Goal: Task Accomplishment & Management: Complete application form

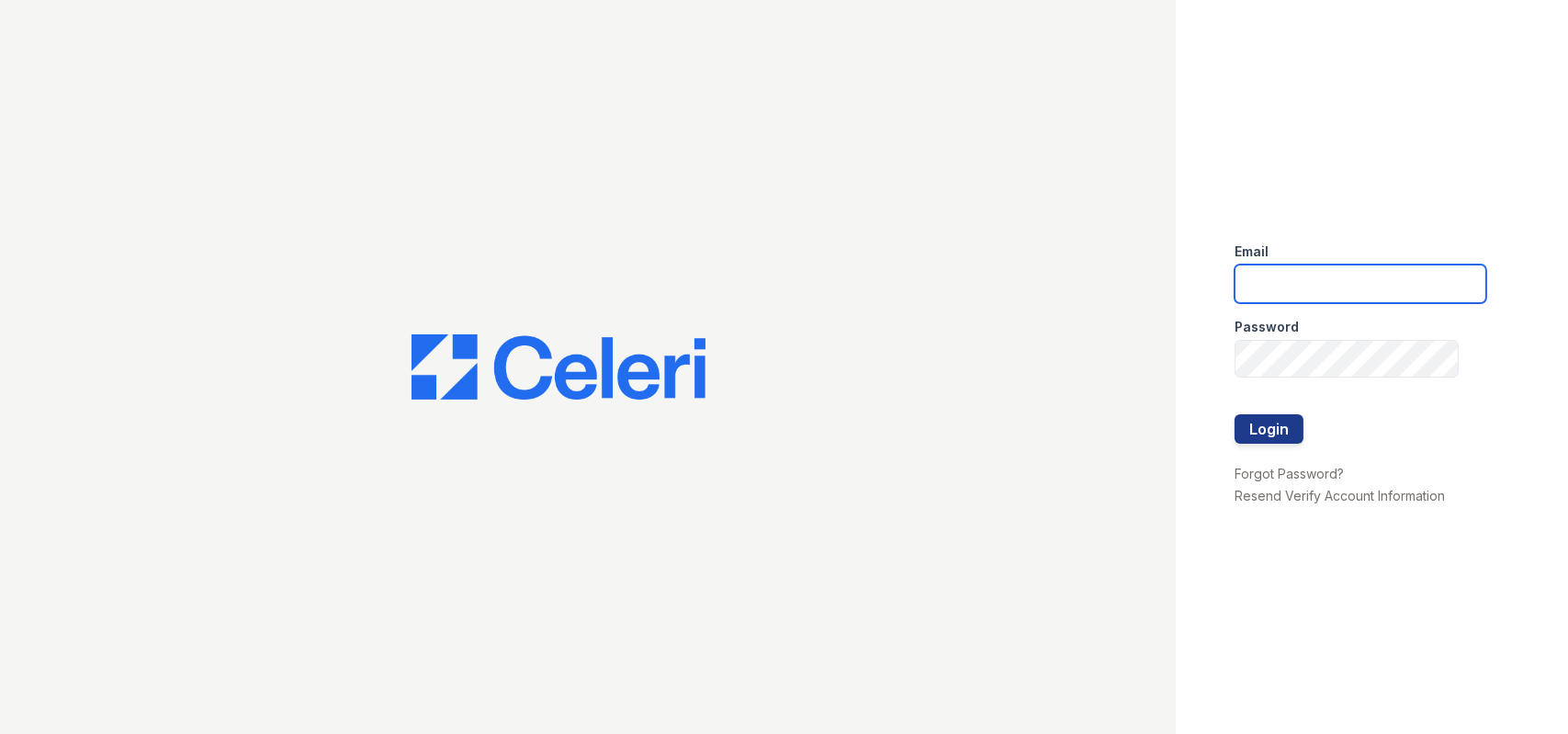
click at [1312, 281] on input "email" at bounding box center [1360, 283] width 252 height 39
type input "trytonshirane@spmlv.com"
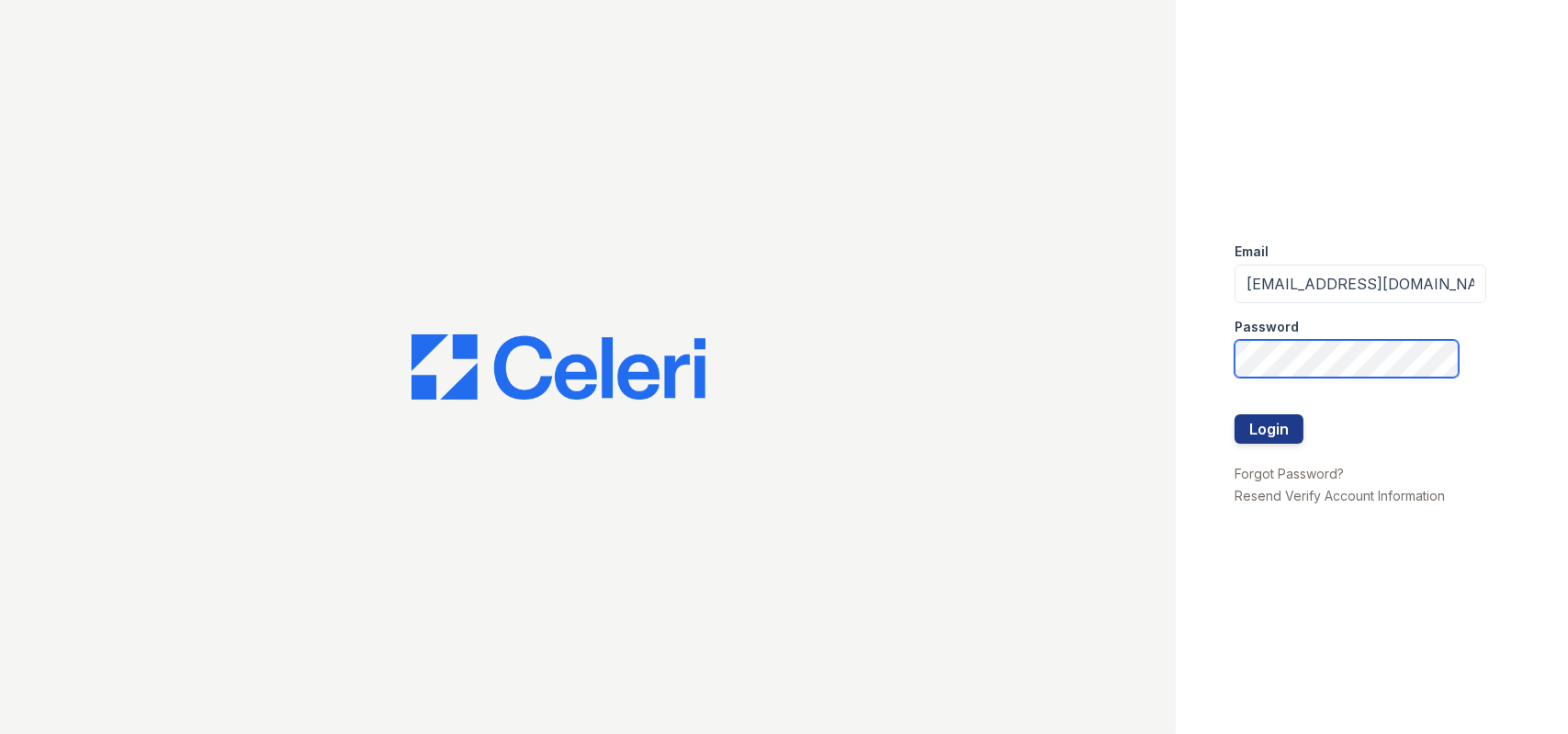
click at [1234, 415] on button "Login" at bounding box center [1269, 429] width 68 height 29
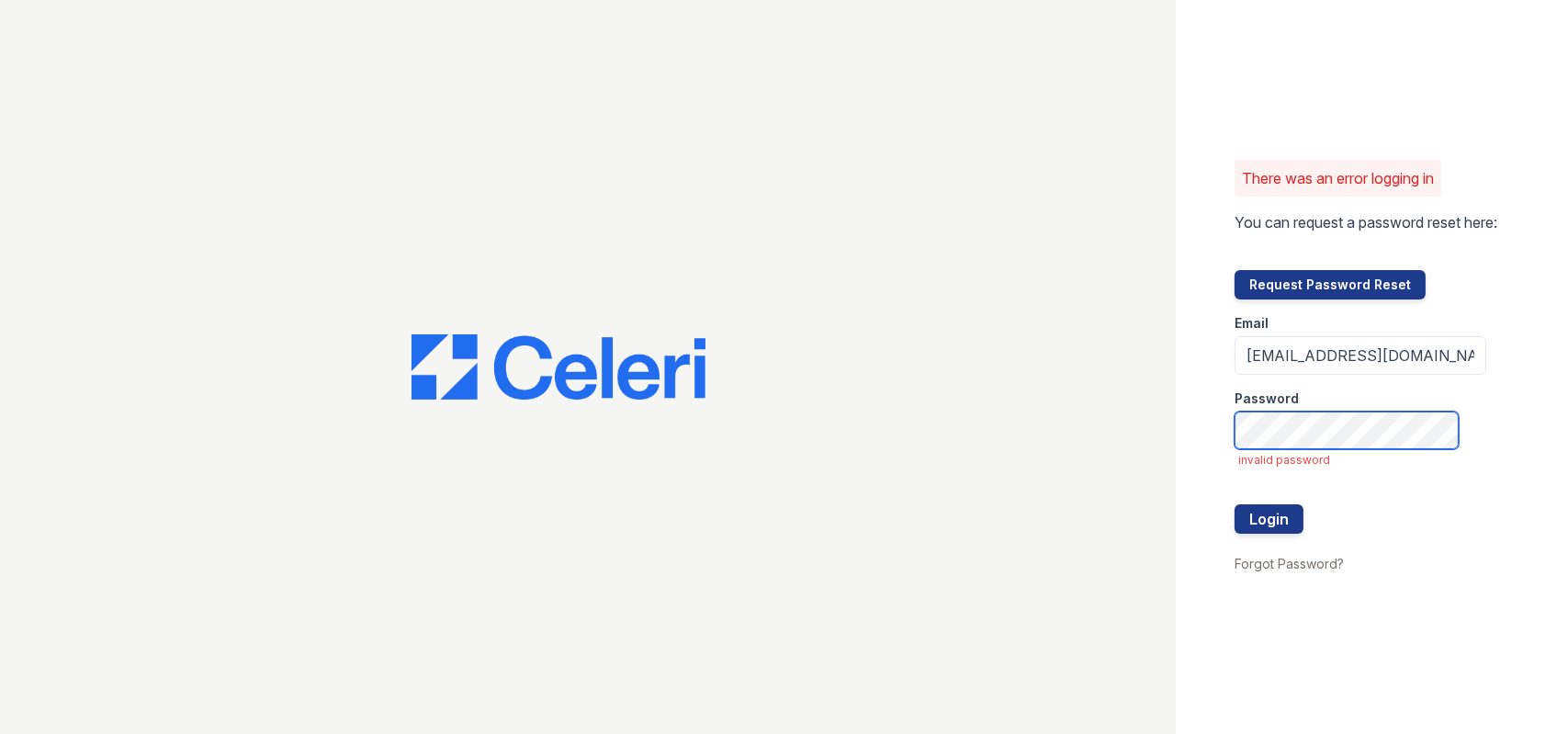
click at [1234, 505] on button "Login" at bounding box center [1269, 519] width 68 height 29
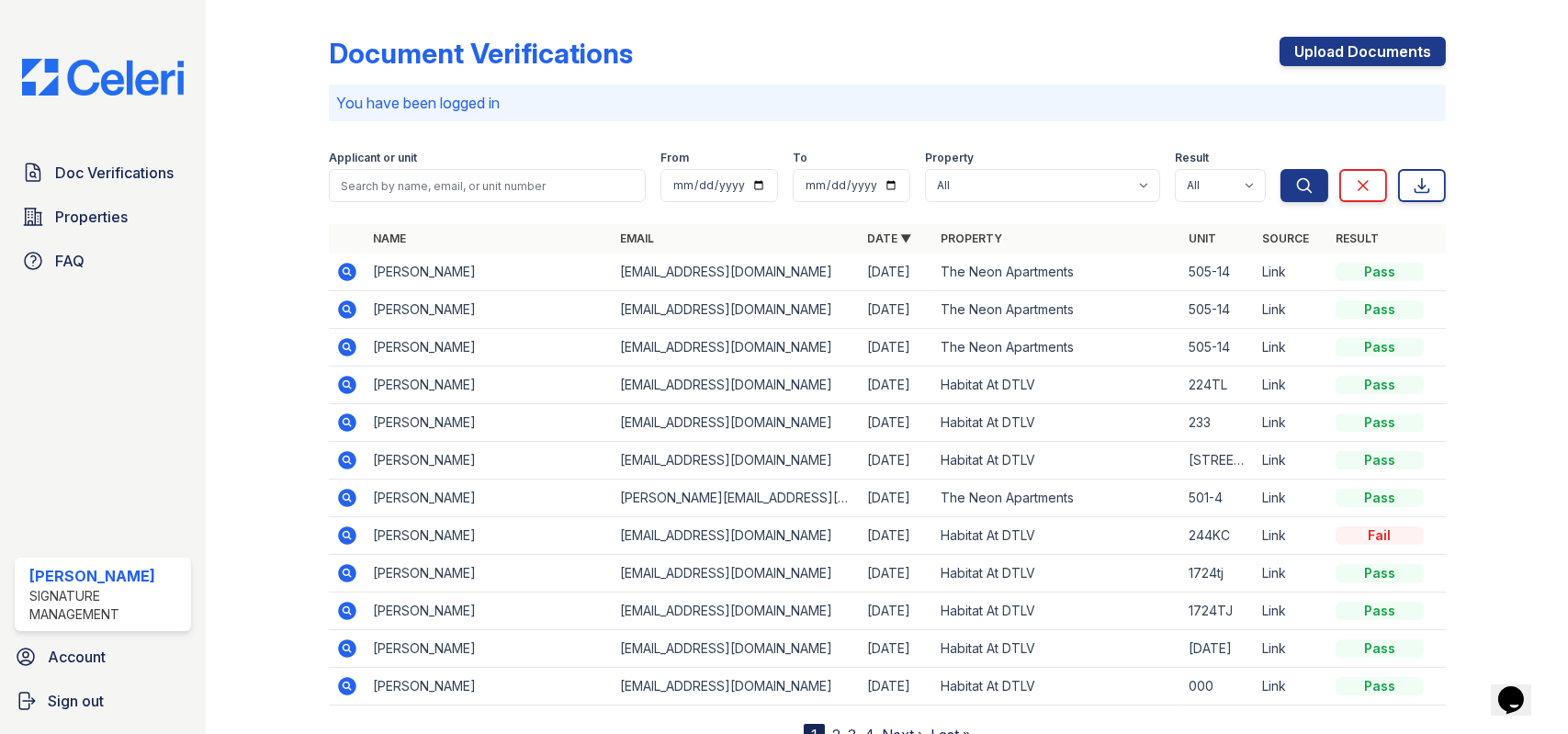
drag, startPoint x: 1428, startPoint y: 5, endPoint x: 926, endPoint y: 24, distance: 502.4
click at [926, 24] on div "Document Verifications Upload Documents You have been logged in Filter Applican…" at bounding box center [887, 377] width 1117 height 739
drag, startPoint x: 1229, startPoint y: 4, endPoint x: 896, endPoint y: 37, distance: 334.6
click at [906, 37] on div "Document Verifications Upload Documents You have been logged in Filter Applican…" at bounding box center [887, 377] width 1117 height 739
drag, startPoint x: 1404, startPoint y: 1, endPoint x: 1205, endPoint y: 9, distance: 199.2
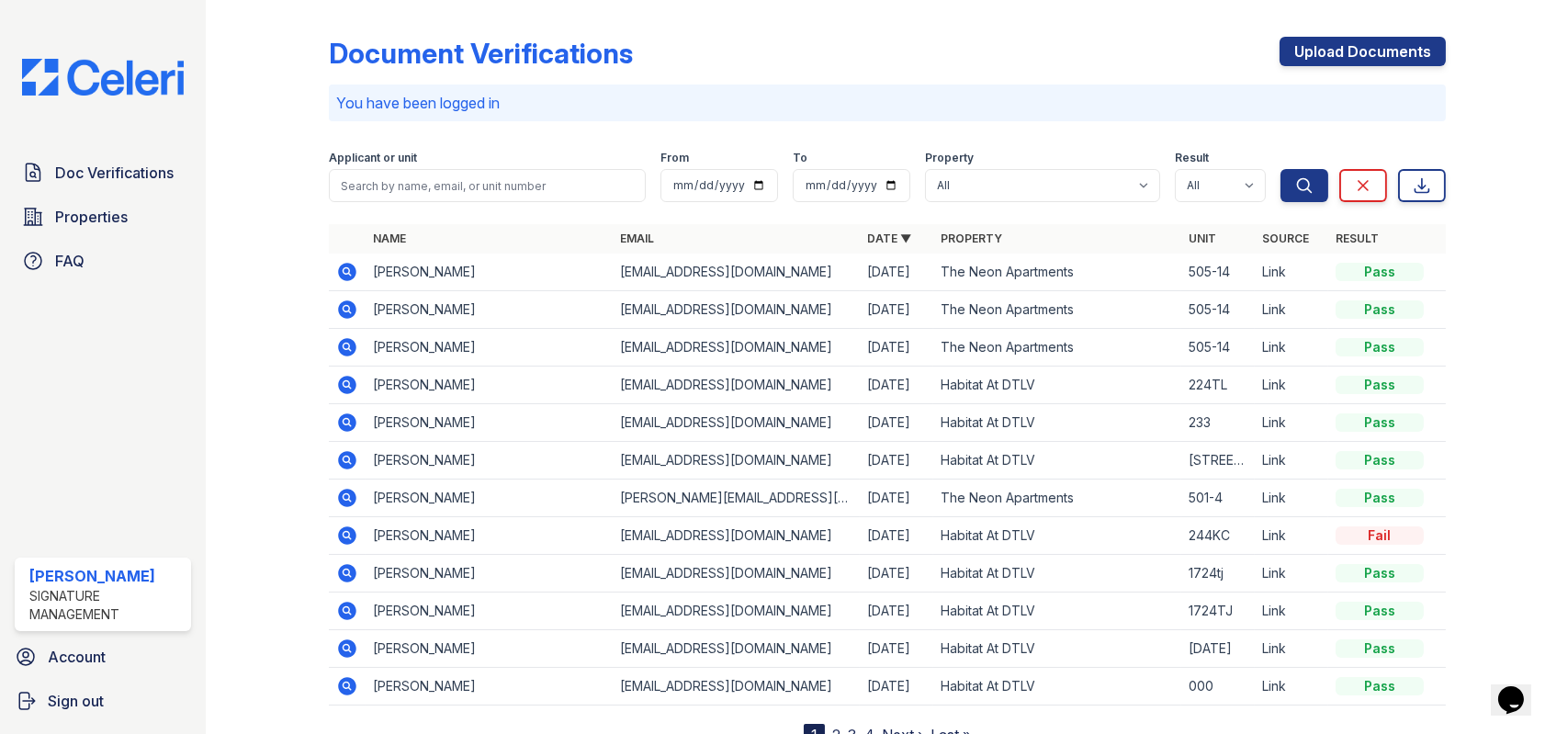
click at [1115, 52] on div "Document Verifications Upload Documents" at bounding box center [887, 61] width 1117 height 48
drag, startPoint x: 1215, startPoint y: 1, endPoint x: 1305, endPoint y: 3, distance: 90.0
click at [1179, 22] on div "Document Verifications Upload Documents You have been logged in Filter Applican…" at bounding box center [887, 377] width 1117 height 739
drag, startPoint x: 1305, startPoint y: 3, endPoint x: 1077, endPoint y: 29, distance: 229.5
click at [1077, 29] on div "Document Verifications Upload Documents You have been logged in Filter Applican…" at bounding box center [887, 377] width 1117 height 739
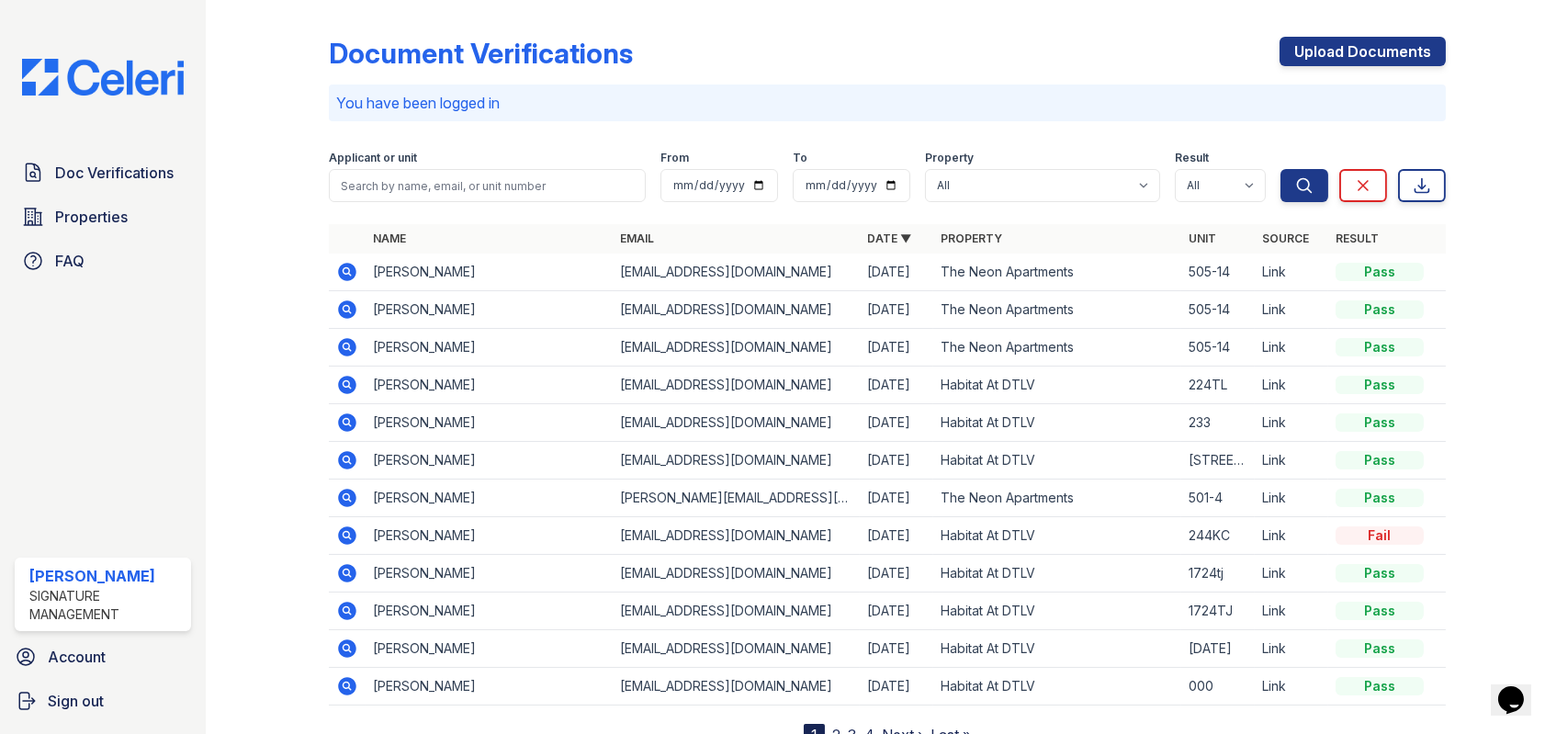
click at [101, 191] on div "Doc Verifications Properties FAQ" at bounding box center [103, 216] width 191 height 125
click at [103, 183] on link "Doc Verifications" at bounding box center [103, 172] width 177 height 37
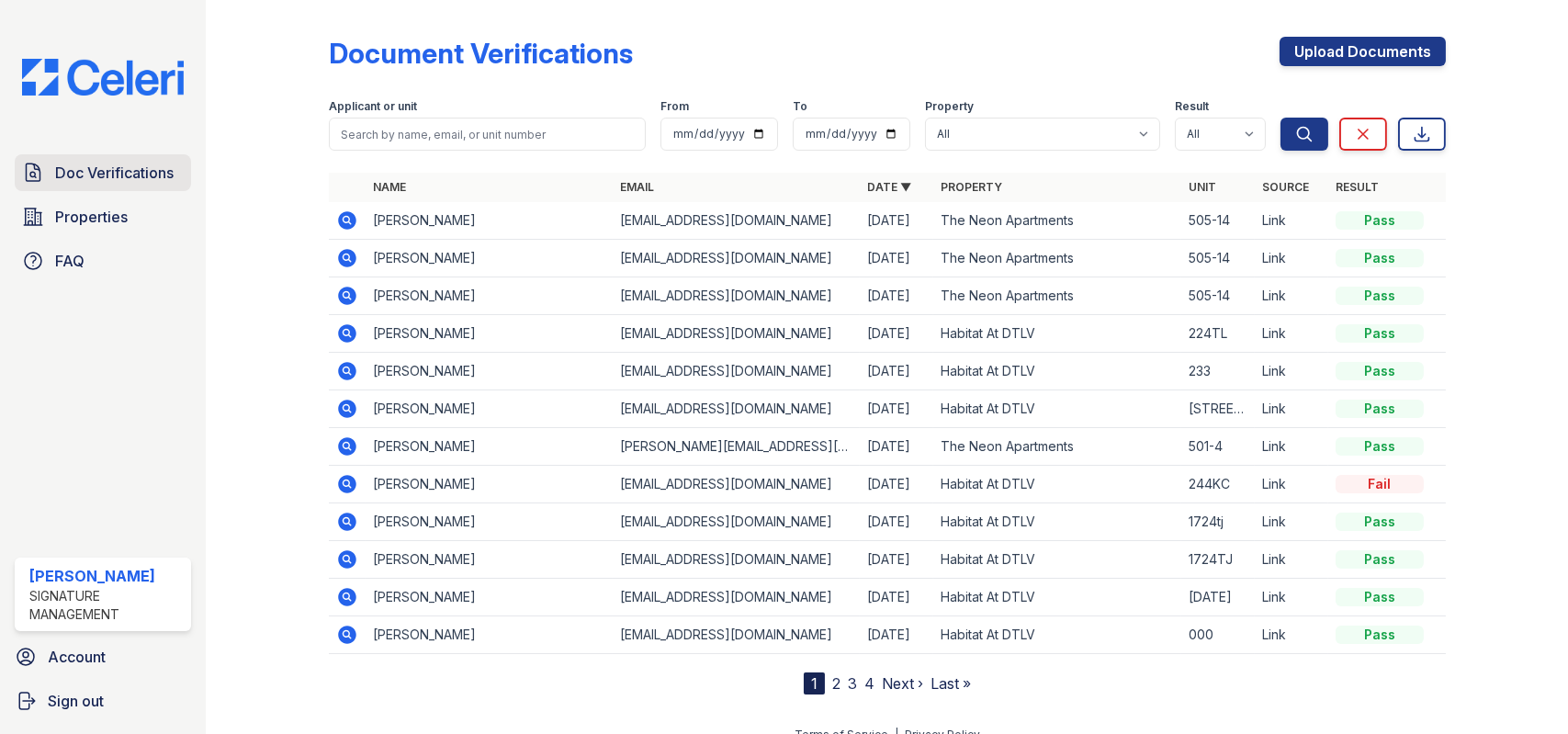
click at [85, 177] on span "Doc Verifications" at bounding box center [114, 172] width 119 height 22
click at [41, 176] on icon at bounding box center [32, 172] width 22 height 22
click at [95, 209] on span "Properties" at bounding box center [91, 216] width 72 height 22
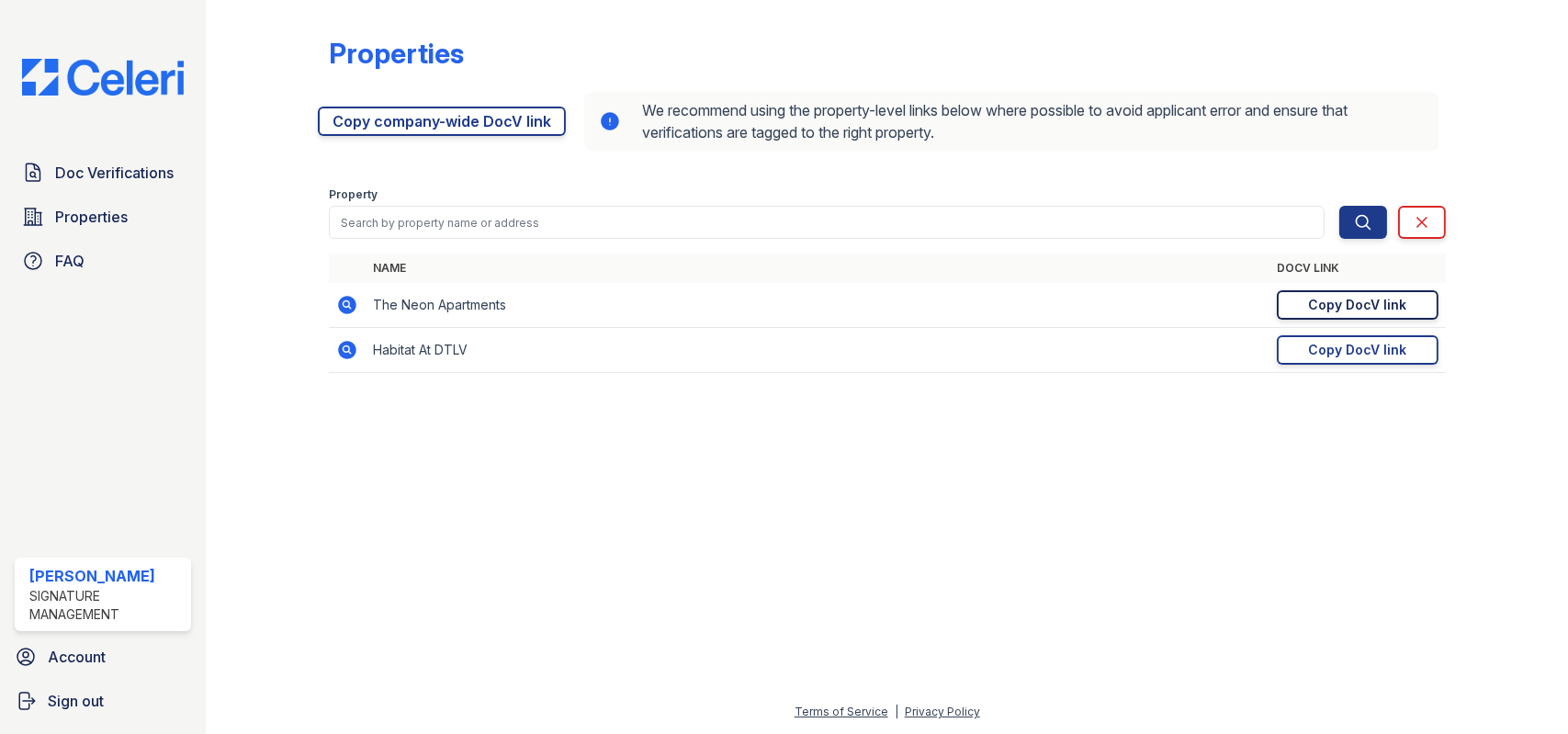
click at [1347, 308] on div "Copy DocV link" at bounding box center [1356, 304] width 98 height 18
click at [132, 181] on span "Doc Verifications" at bounding box center [114, 172] width 119 height 22
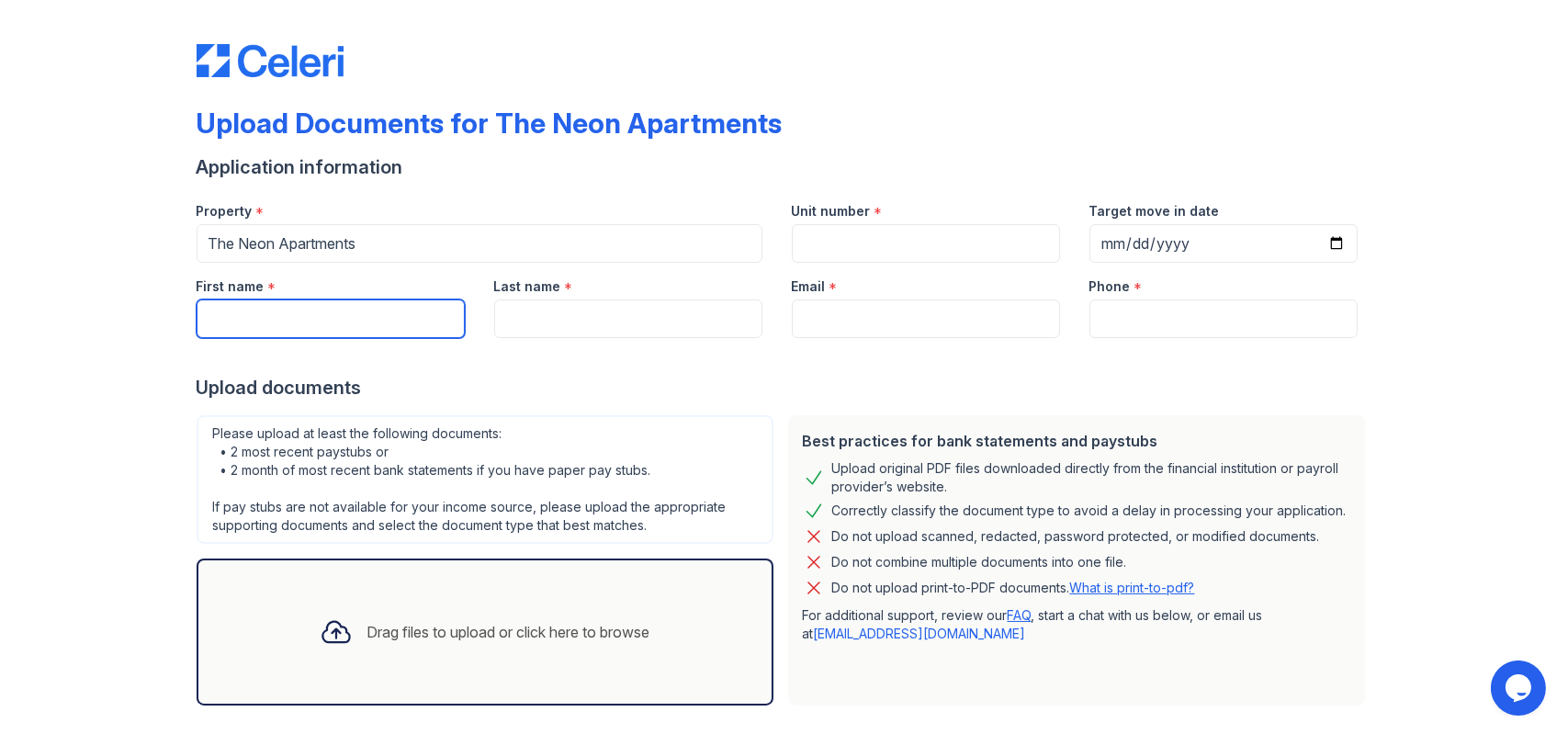
click at [324, 312] on input "First name" at bounding box center [331, 319] width 268 height 39
type input "Crystal"
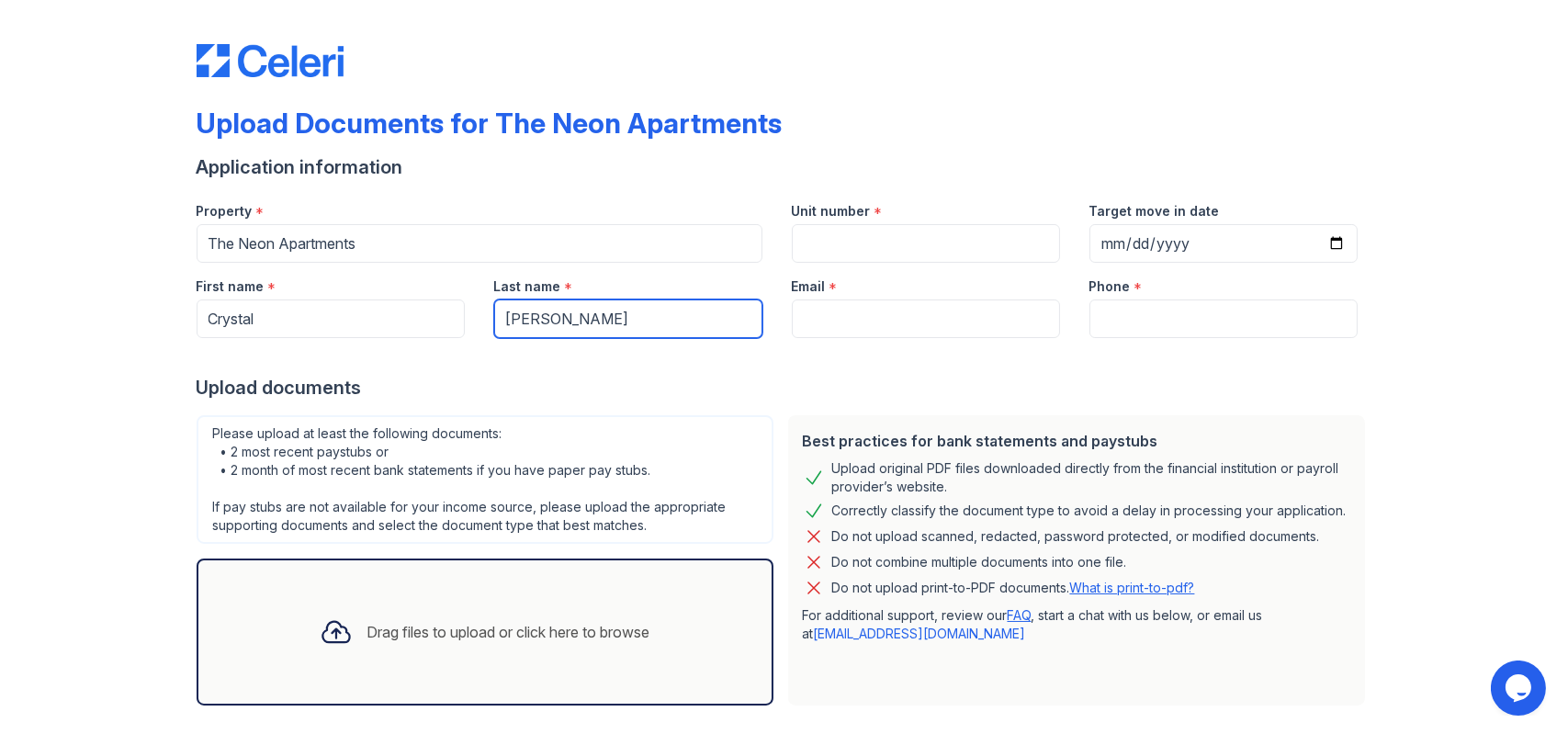
type input "Lockhart"
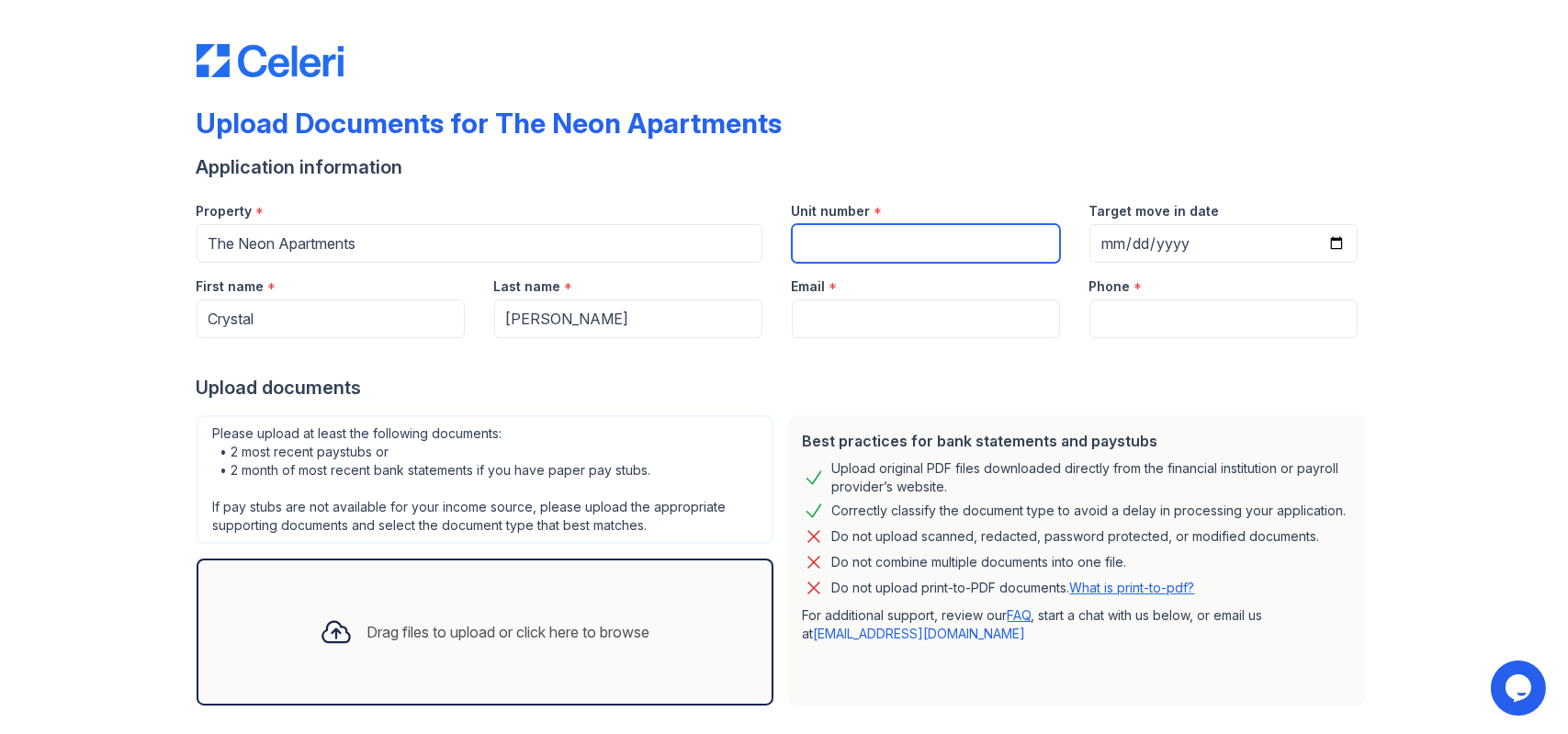
click at [857, 253] on input "Unit number" at bounding box center [926, 243] width 268 height 39
type input "501-1"
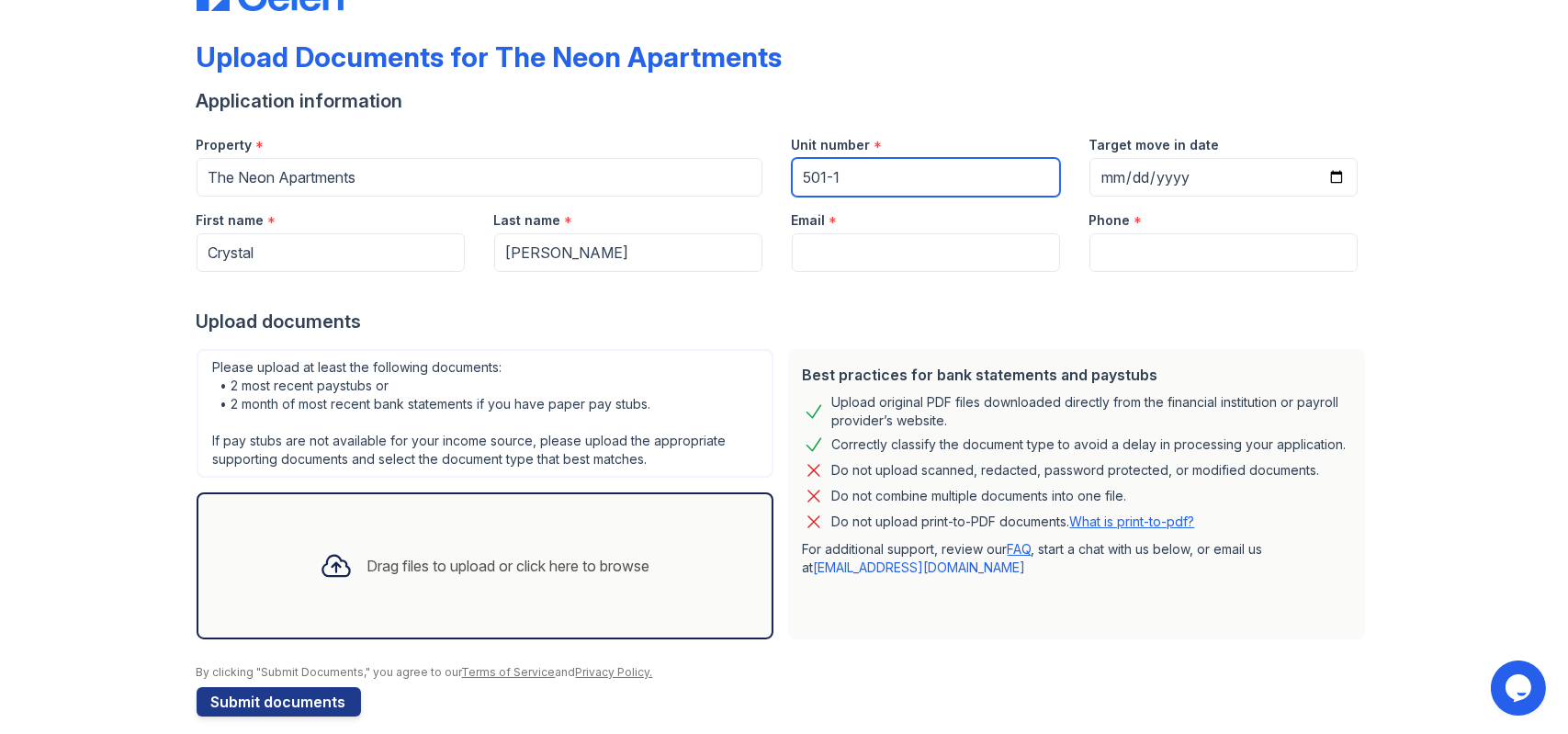
scroll to position [85, 0]
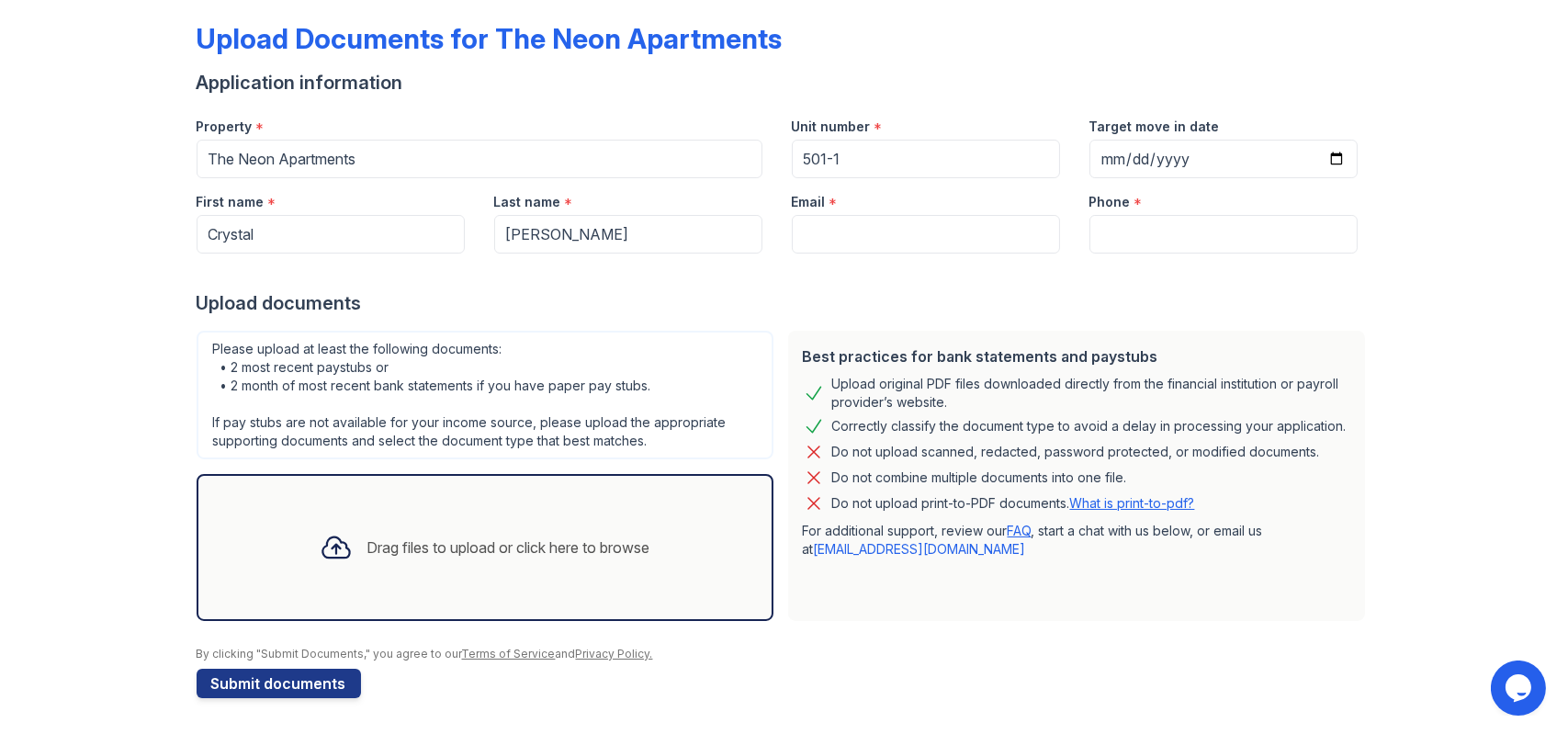
click at [545, 558] on div "Drag files to upload or click here to browse" at bounding box center [485, 548] width 360 height 63
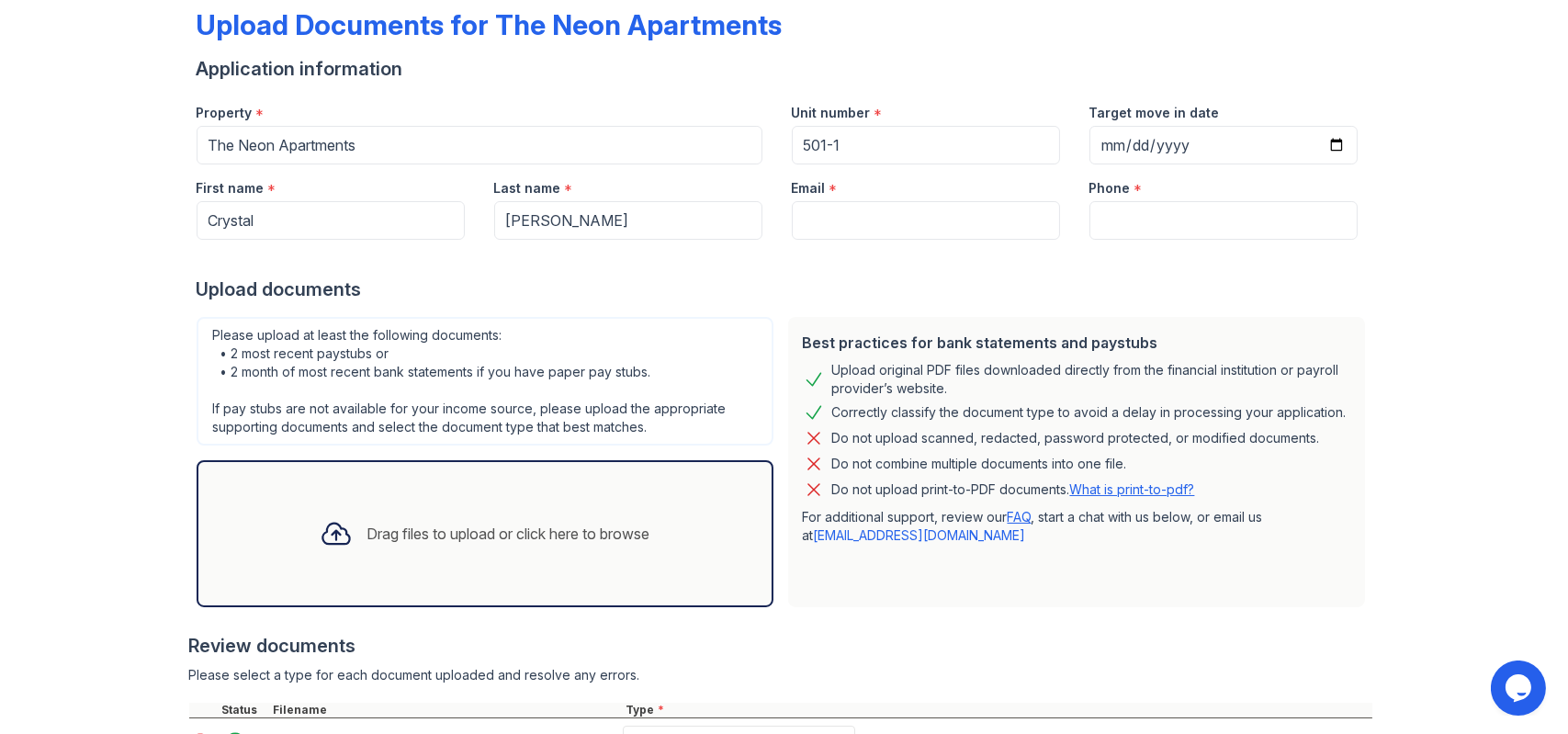
scroll to position [184, 0]
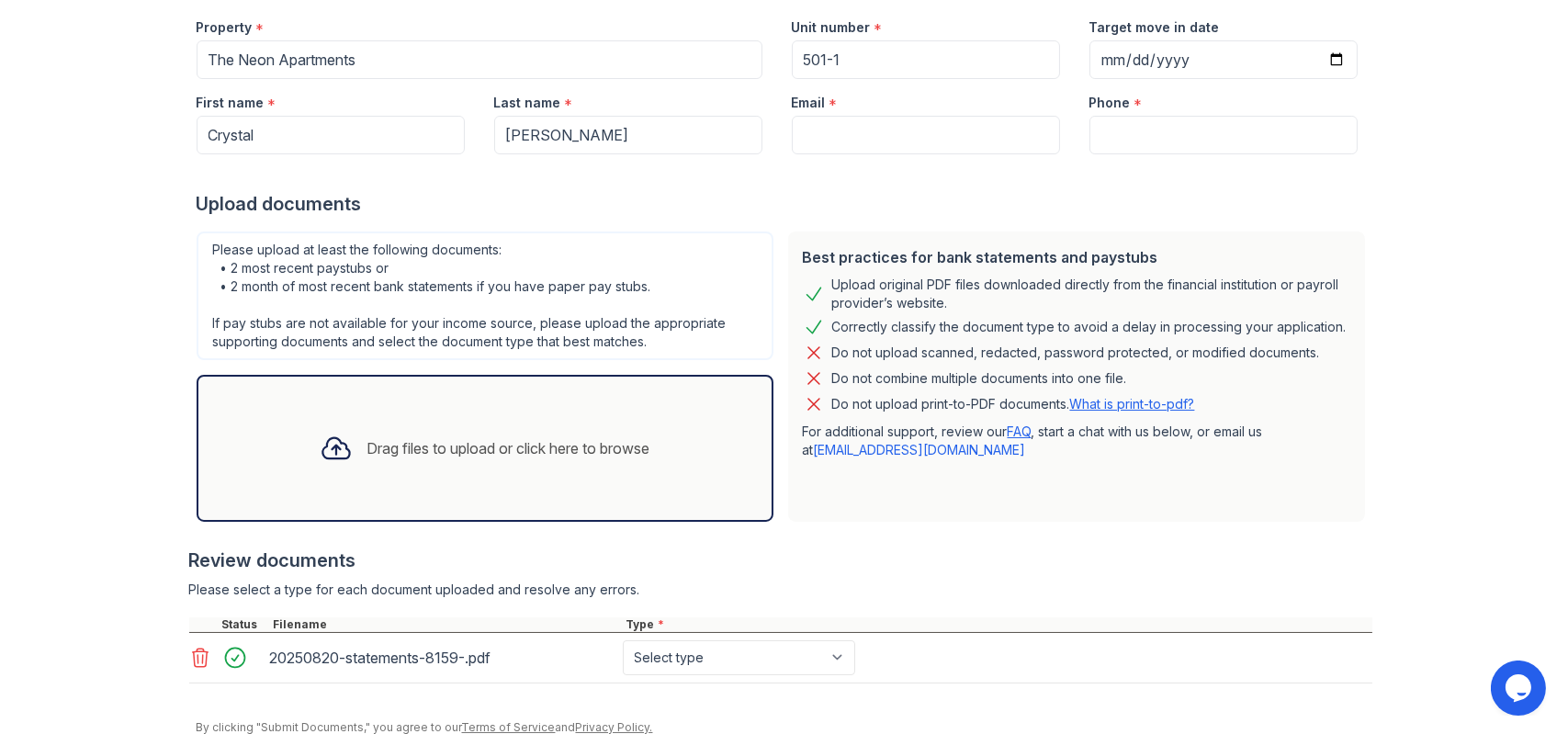
click at [478, 462] on div "Drag files to upload or click here to browse" at bounding box center [485, 449] width 360 height 63
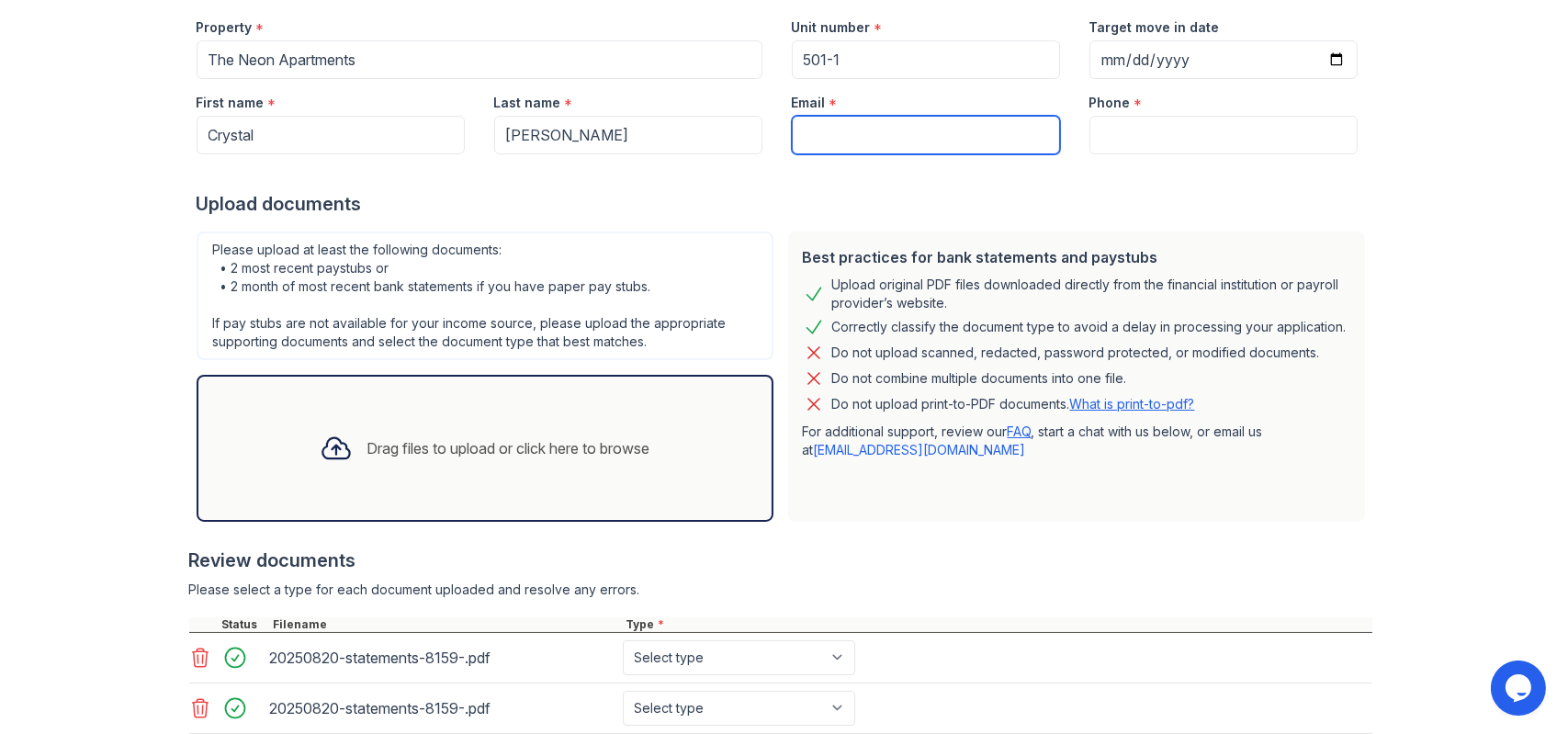
click at [878, 136] on input "Email" at bounding box center [926, 135] width 268 height 39
paste input "[DOMAIN_NAME][EMAIL_ADDRESS][DOMAIN_NAME]"
type input "[DOMAIN_NAME][EMAIL_ADDRESS][DOMAIN_NAME]"
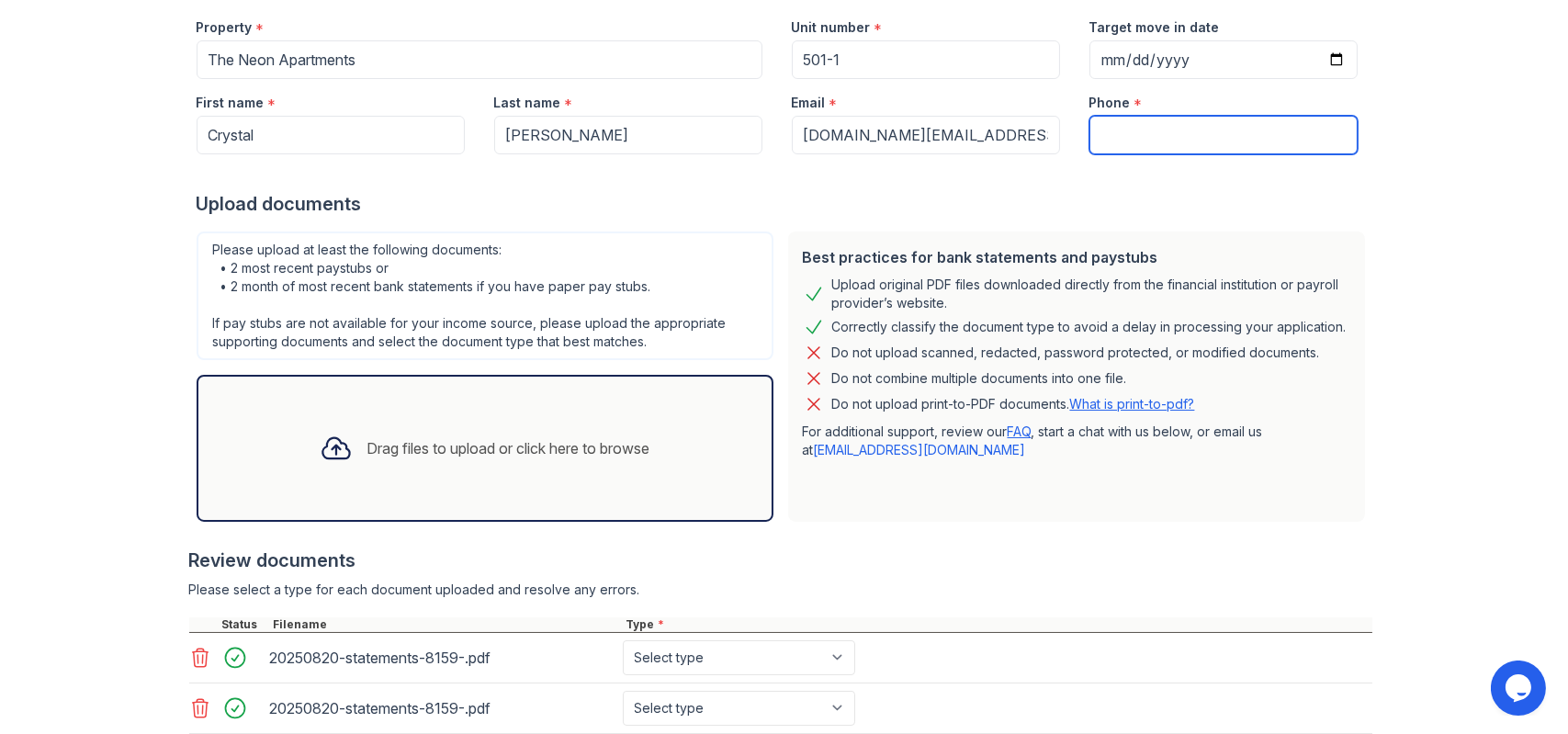
click at [1143, 128] on input "Phone" at bounding box center [1223, 135] width 268 height 39
paste input "(303) 587-7061"
type input "(303) 587-7061"
click at [1393, 176] on div "Upload Documents for The Neon Apartments Application information Property * The…" at bounding box center [784, 338] width 1509 height 1043
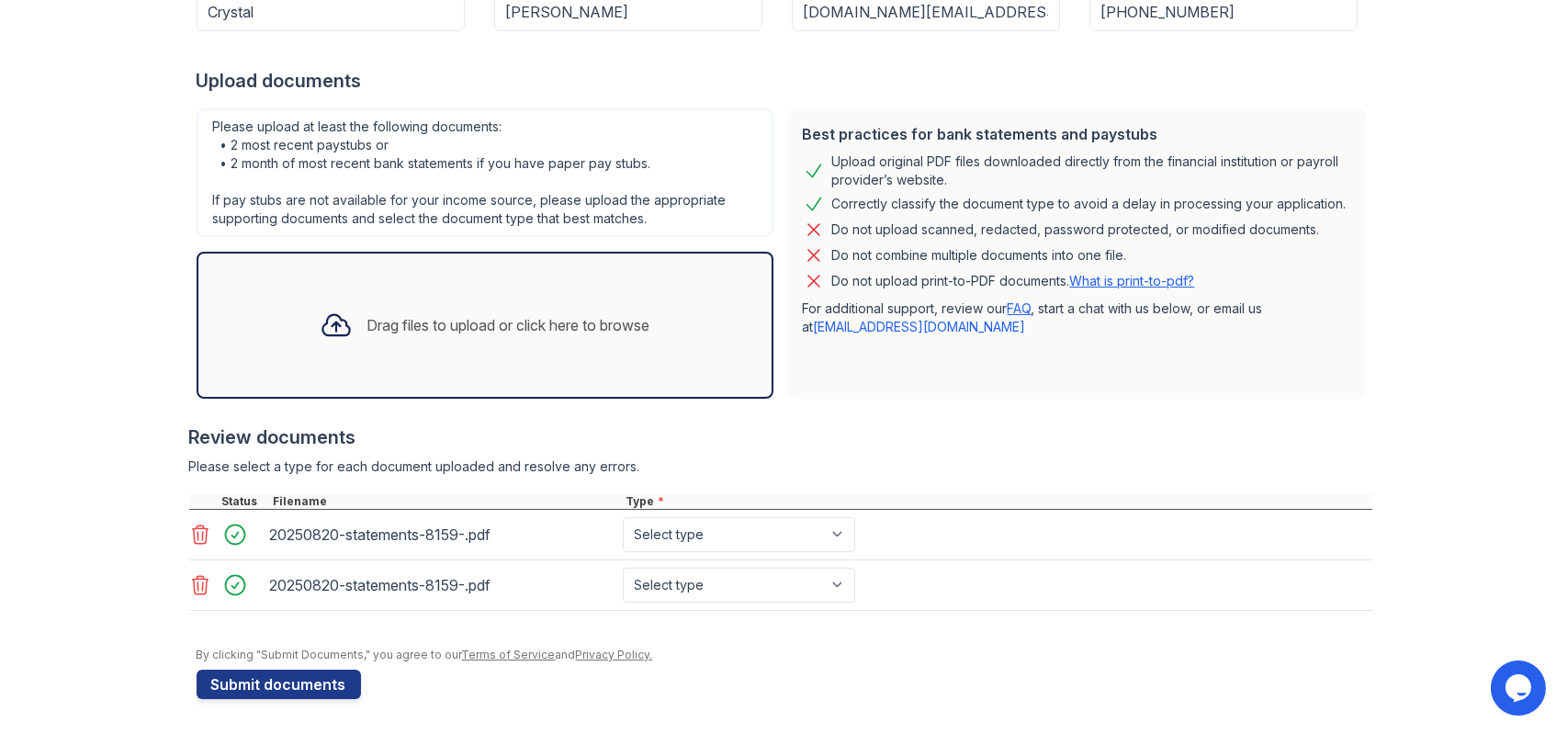
scroll to position [0, 0]
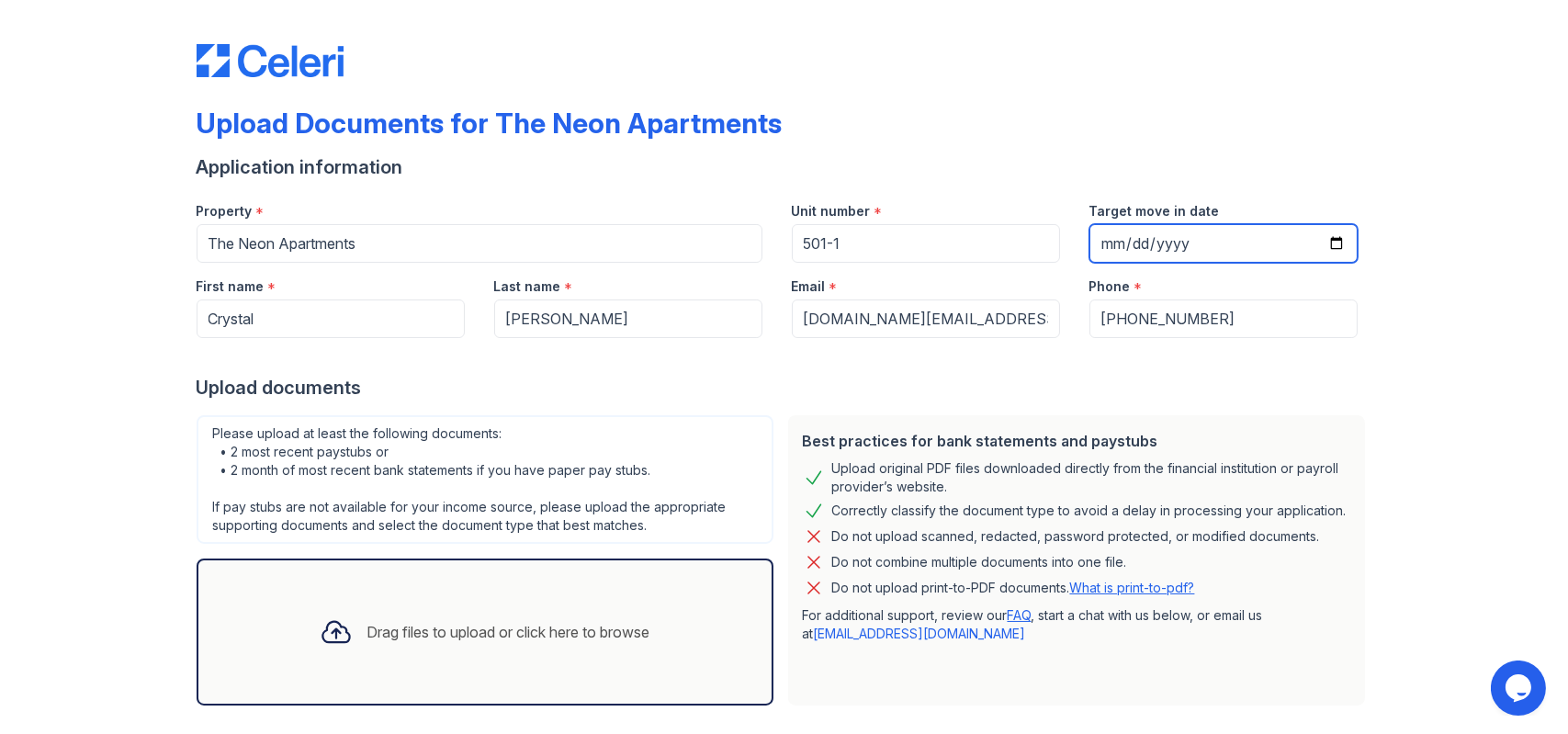
click at [1326, 241] on input "Target move in date" at bounding box center [1223, 243] width 268 height 39
click at [1331, 241] on input "2025-09-16" at bounding box center [1223, 243] width 268 height 39
click at [1329, 238] on input "2025-09-12" at bounding box center [1223, 243] width 268 height 39
type input "2025-09-16"
click at [1014, 86] on div "Upload Documents for The Neon Apartments Application information Property * The…" at bounding box center [784, 511] width 1176 height 1006
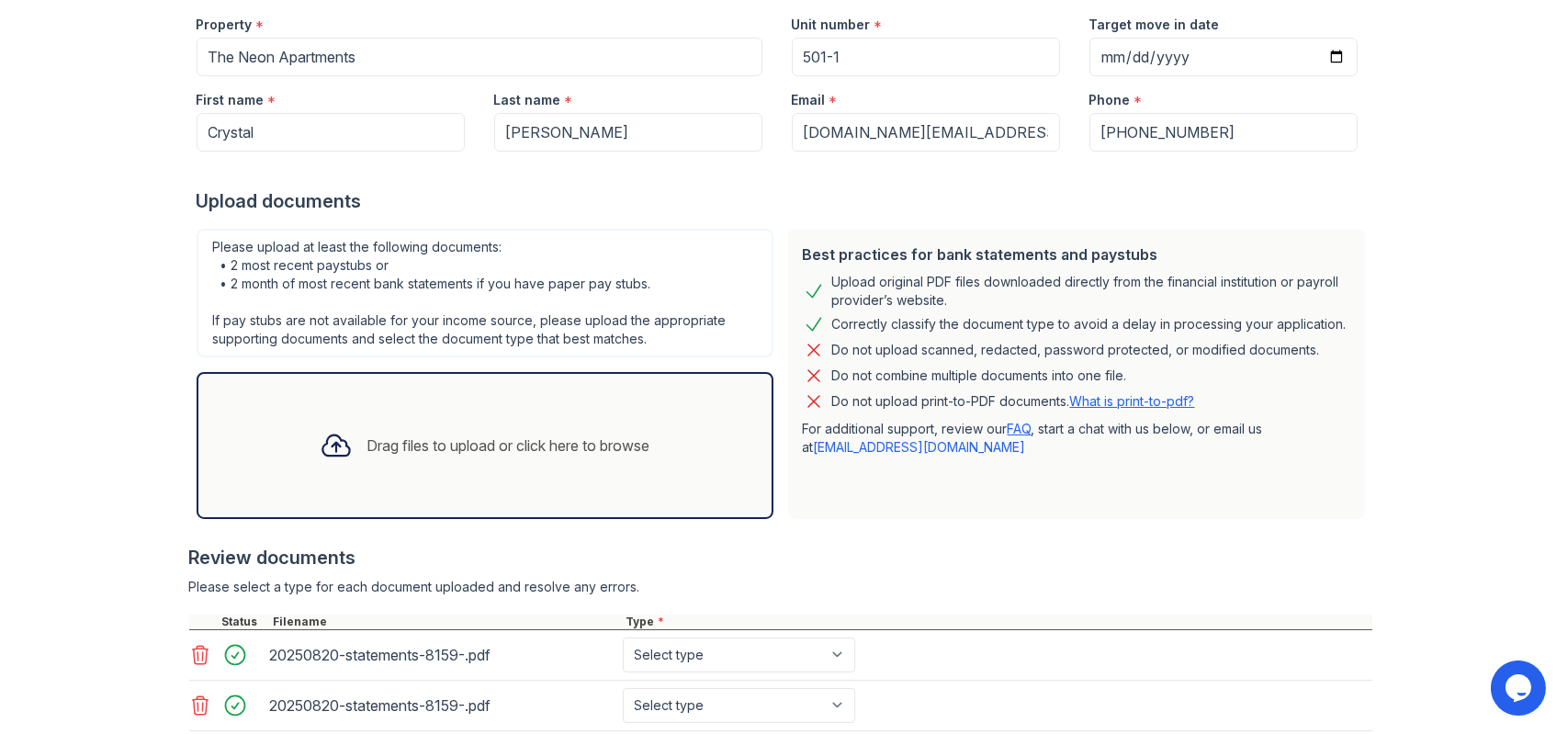
scroll to position [307, 0]
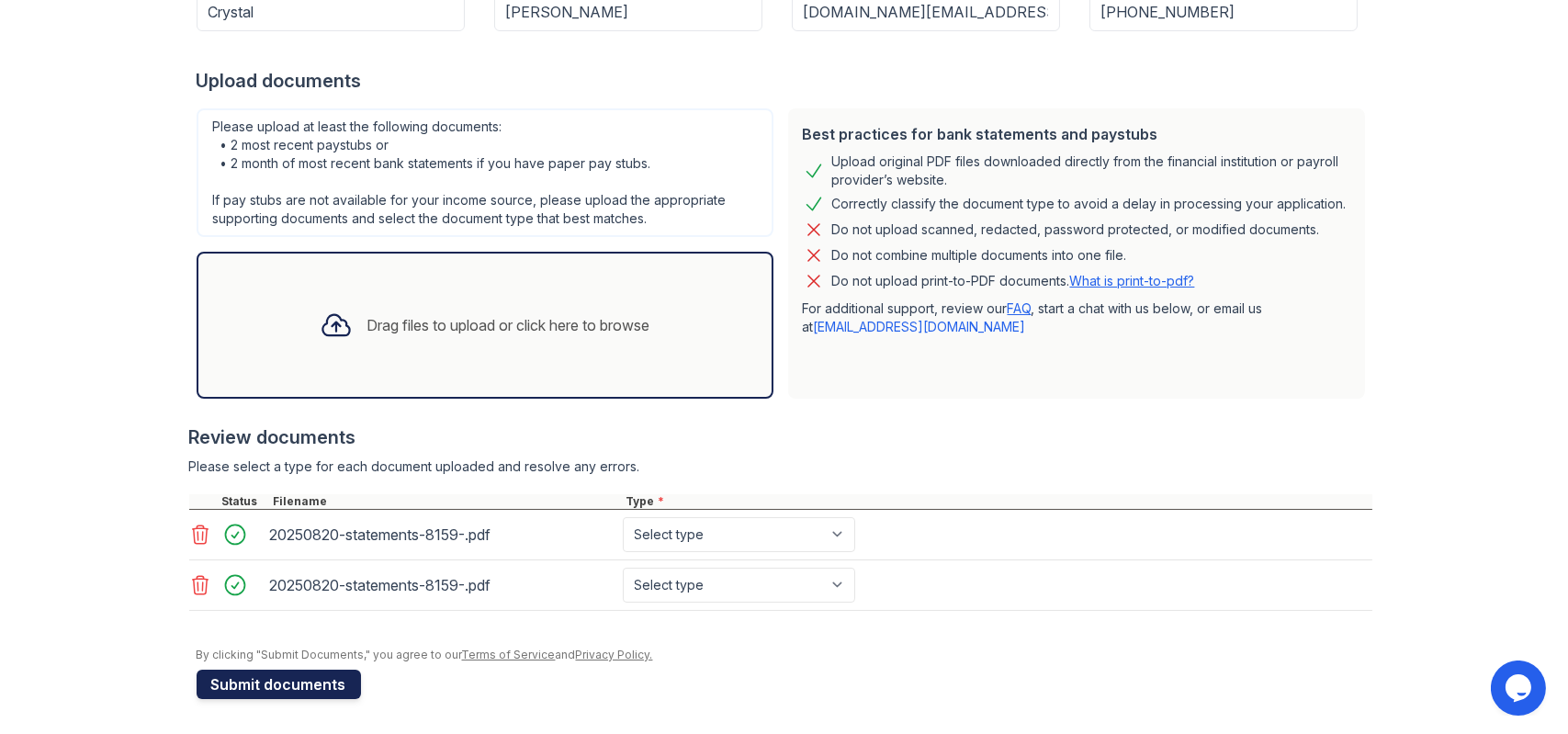
click at [280, 686] on button "Submit documents" at bounding box center [278, 685] width 164 height 29
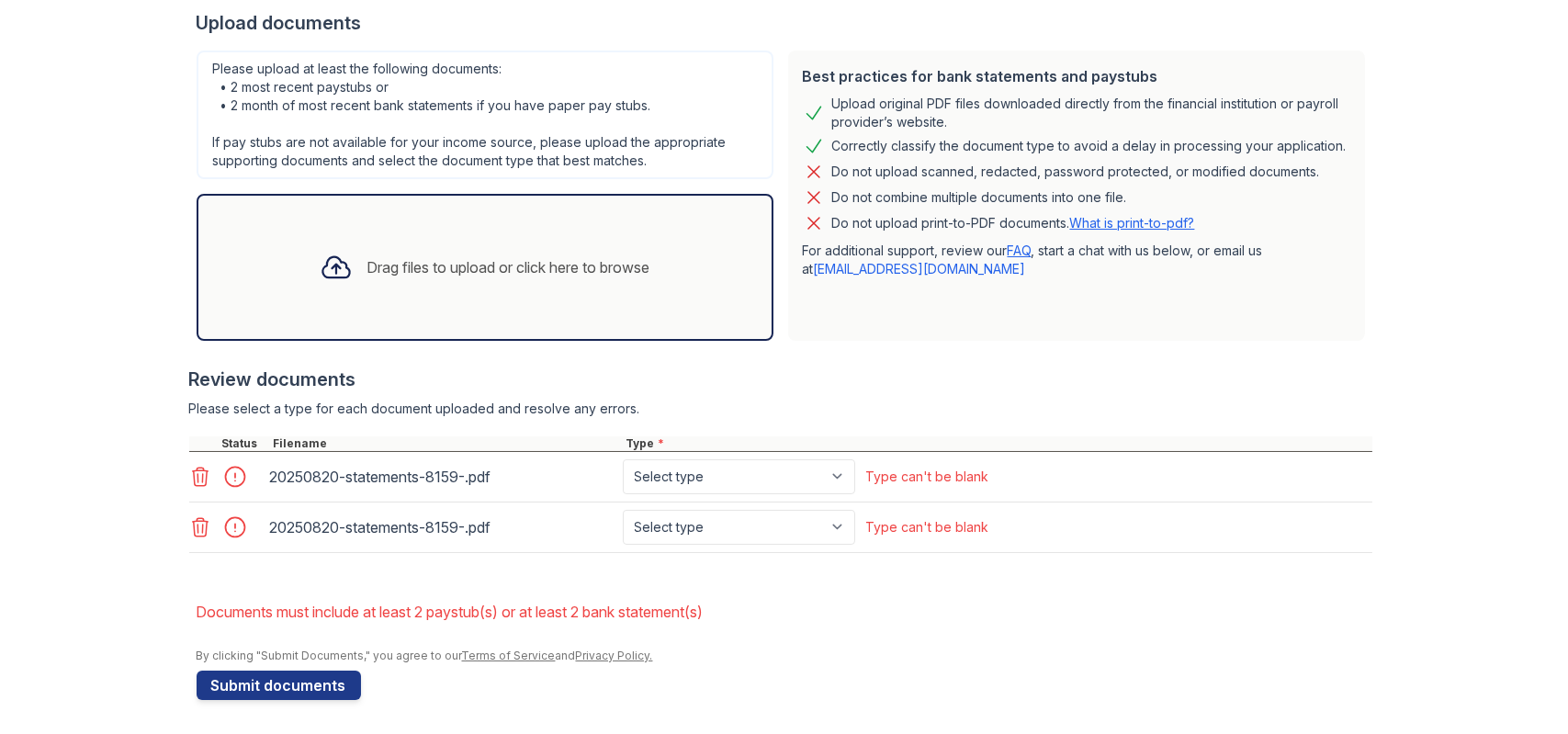
scroll to position [417, 0]
click at [784, 472] on select "Select type Paystub Bank Statement Offer Letter Tax Documents Benefit Award Let…" at bounding box center [738, 475] width 233 height 35
select select "bank_statement"
click at [622, 458] on select "Select type Paystub Bank Statement Offer Letter Tax Documents Benefit Award Let…" at bounding box center [738, 475] width 233 height 35
click at [699, 514] on select "Select type Paystub Bank Statement Offer Letter Tax Documents Benefit Award Let…" at bounding box center [738, 526] width 233 height 35
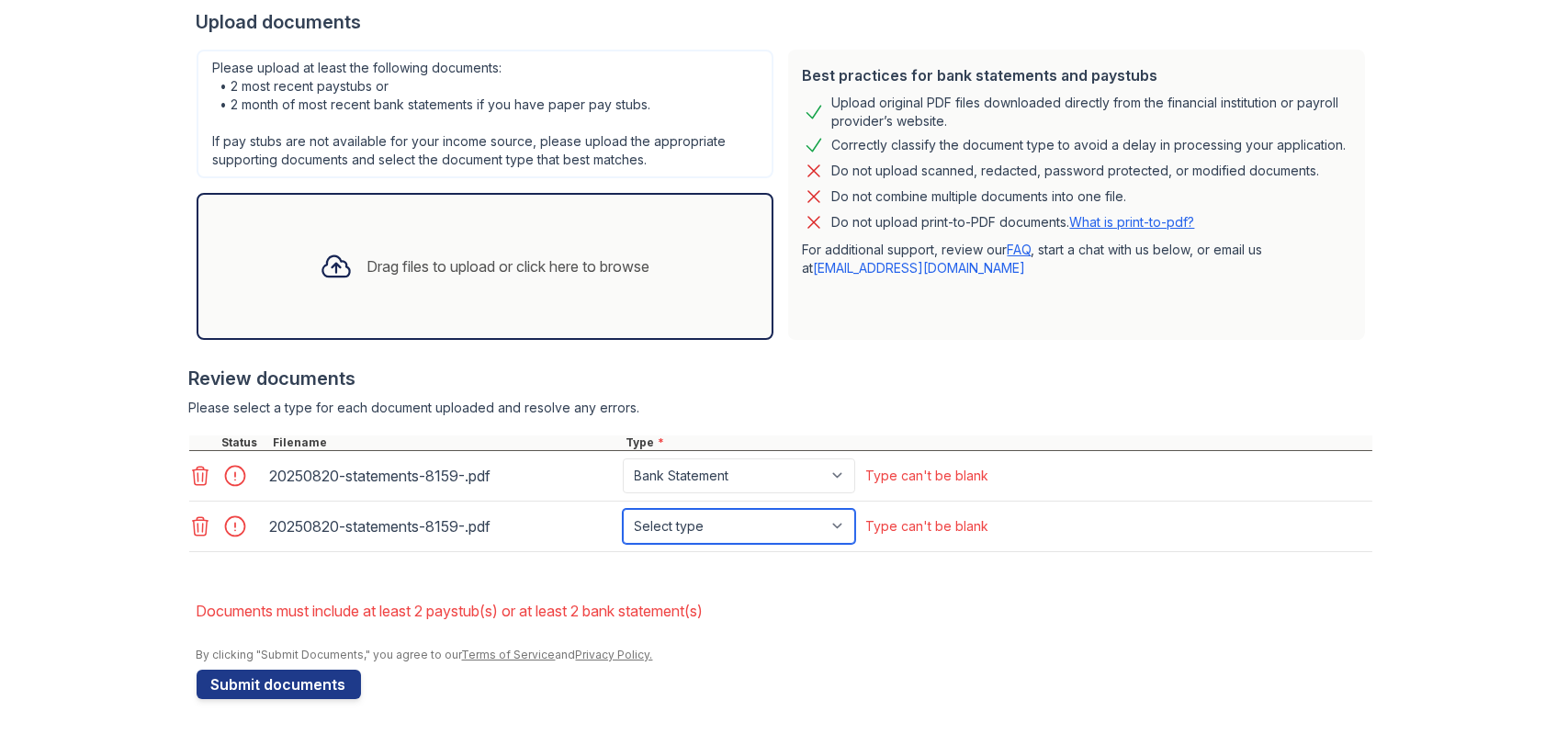
select select "bank_statement"
click at [622, 509] on select "Select type Paystub Bank Statement Offer Letter Tax Documents Benefit Award Let…" at bounding box center [738, 526] width 233 height 35
click at [305, 682] on button "Submit documents" at bounding box center [278, 685] width 164 height 29
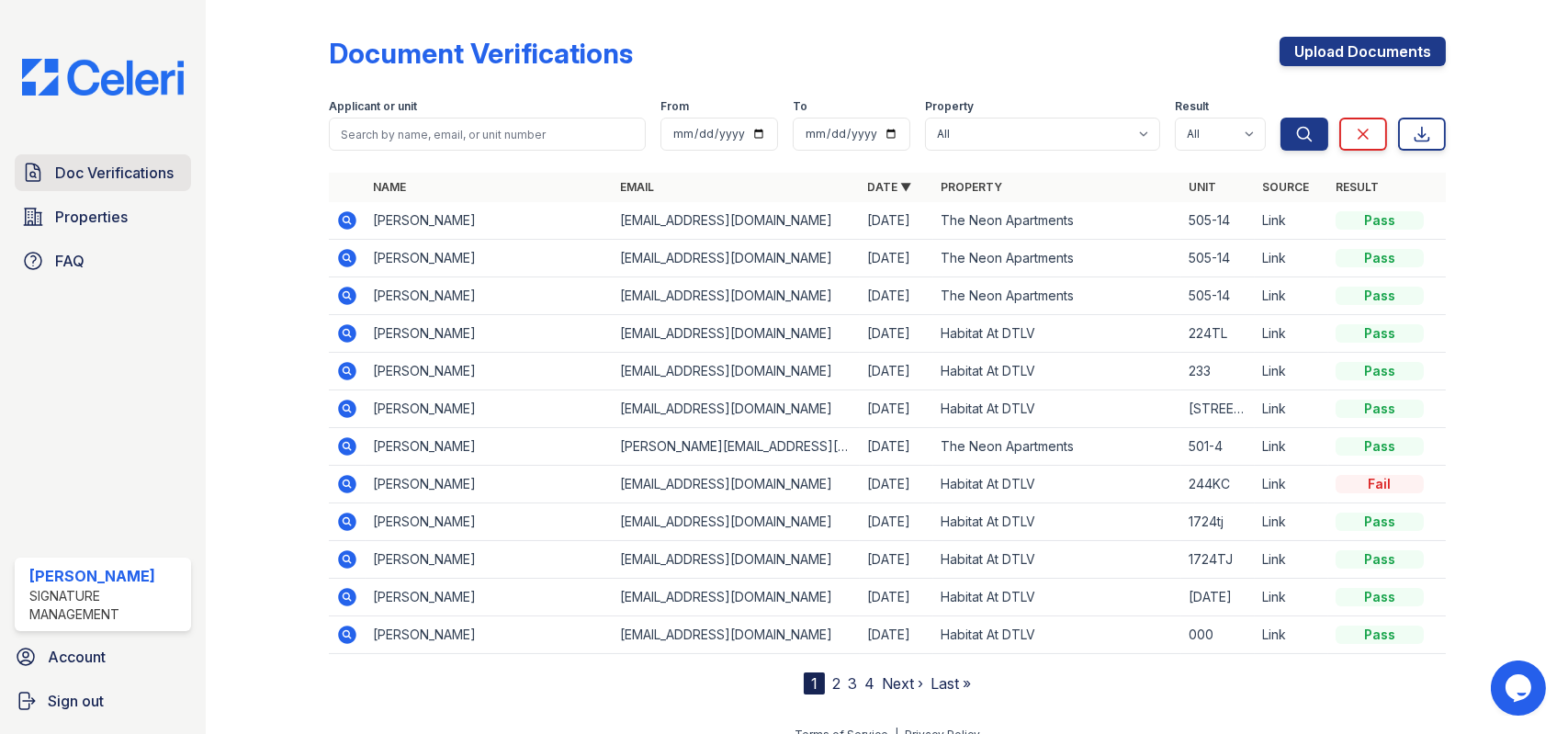
click at [105, 168] on span "Doc Verifications" at bounding box center [114, 172] width 119 height 22
click at [105, 165] on span "Doc Verifications" at bounding box center [114, 172] width 119 height 22
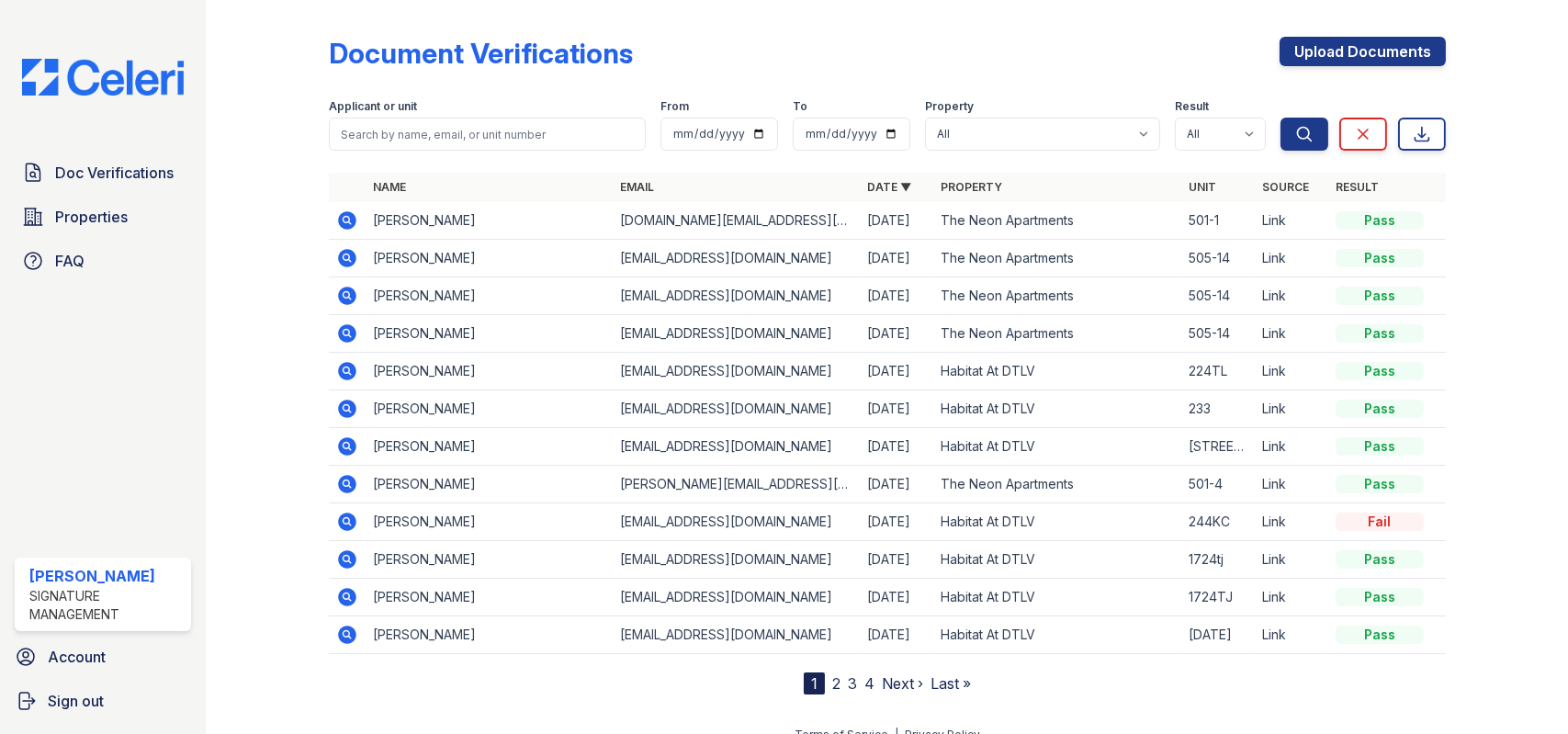
click at [347, 218] on icon at bounding box center [347, 220] width 22 height 22
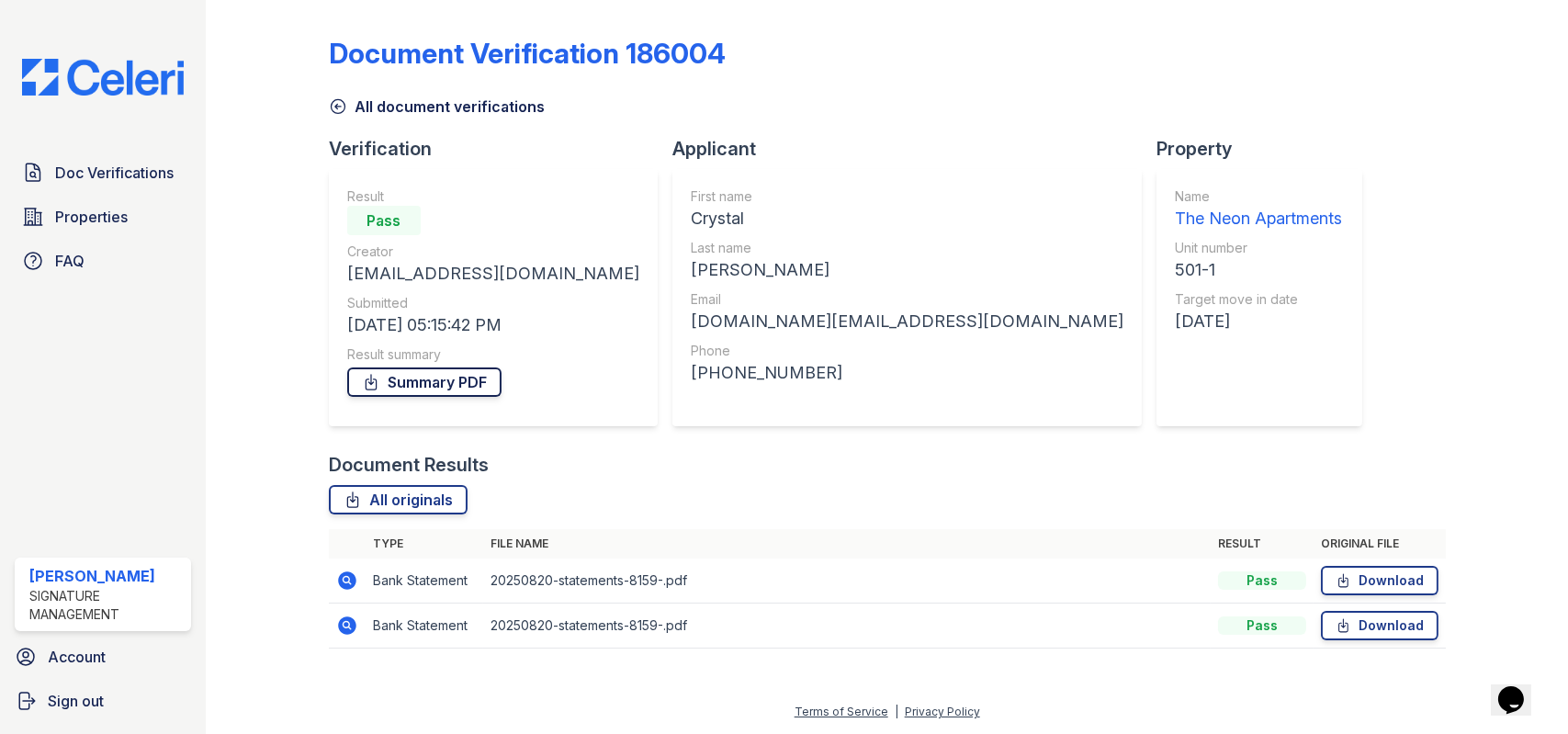
click at [434, 379] on link "Summary PDF" at bounding box center [424, 382] width 154 height 29
click at [1389, 584] on link "Download" at bounding box center [1380, 580] width 118 height 29
click at [1224, 382] on div "Document Verification 186004 All document verifications Verification Result Pas…" at bounding box center [887, 338] width 1117 height 660
click at [99, 208] on span "Properties" at bounding box center [91, 216] width 72 height 22
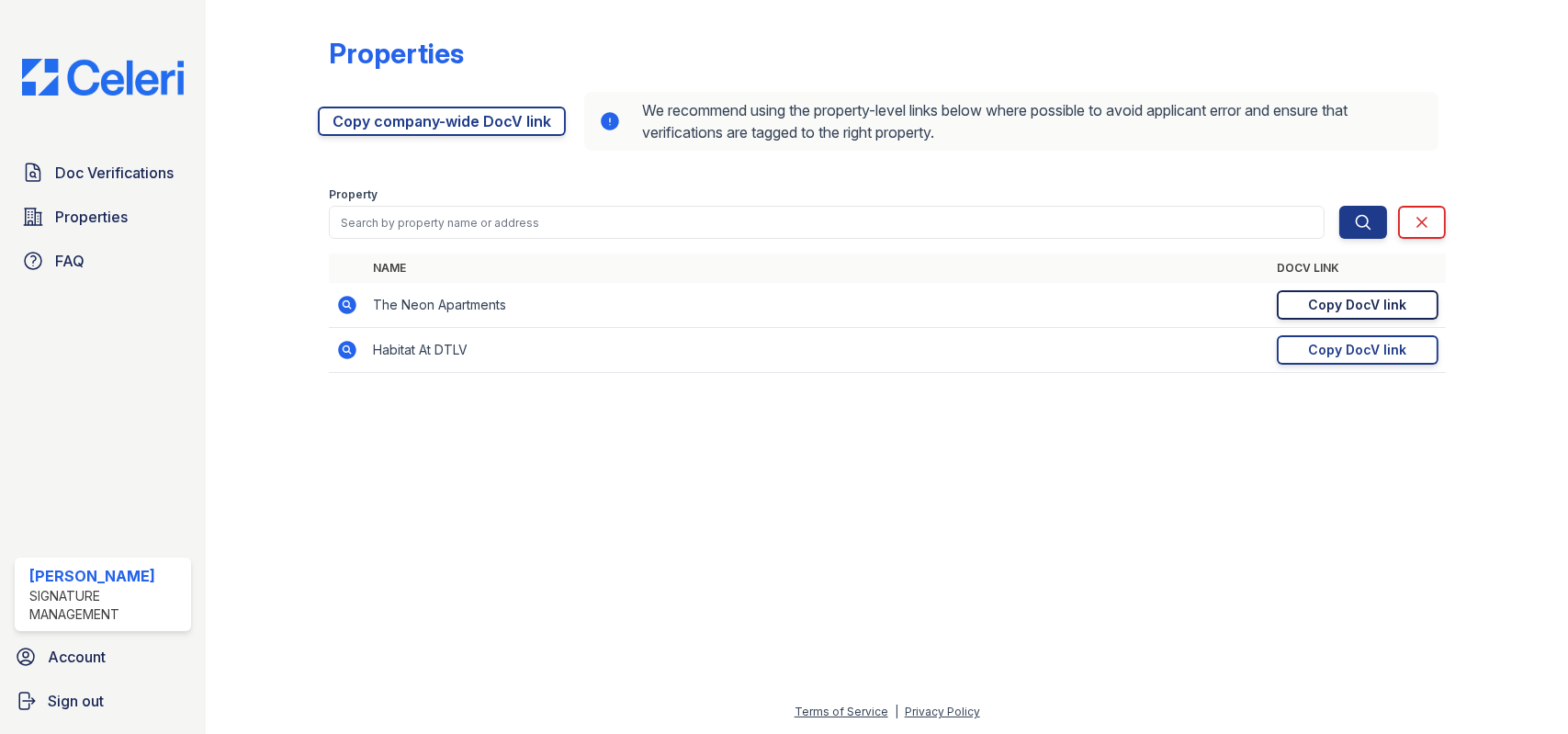
click at [1310, 305] on div "Copy DocV link" at bounding box center [1356, 304] width 98 height 18
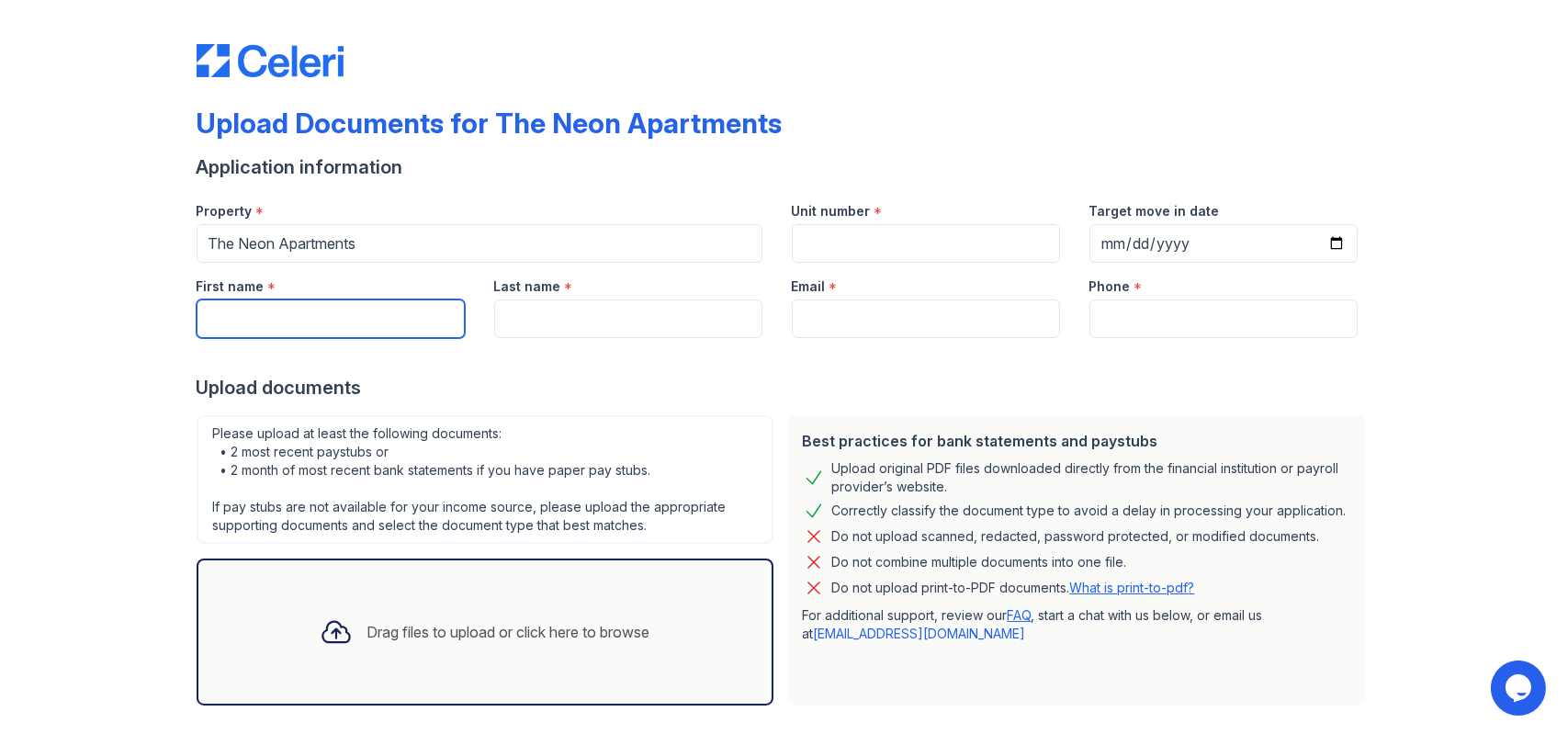
click at [397, 323] on input "First name" at bounding box center [331, 319] width 268 height 39
type input "Crystal"
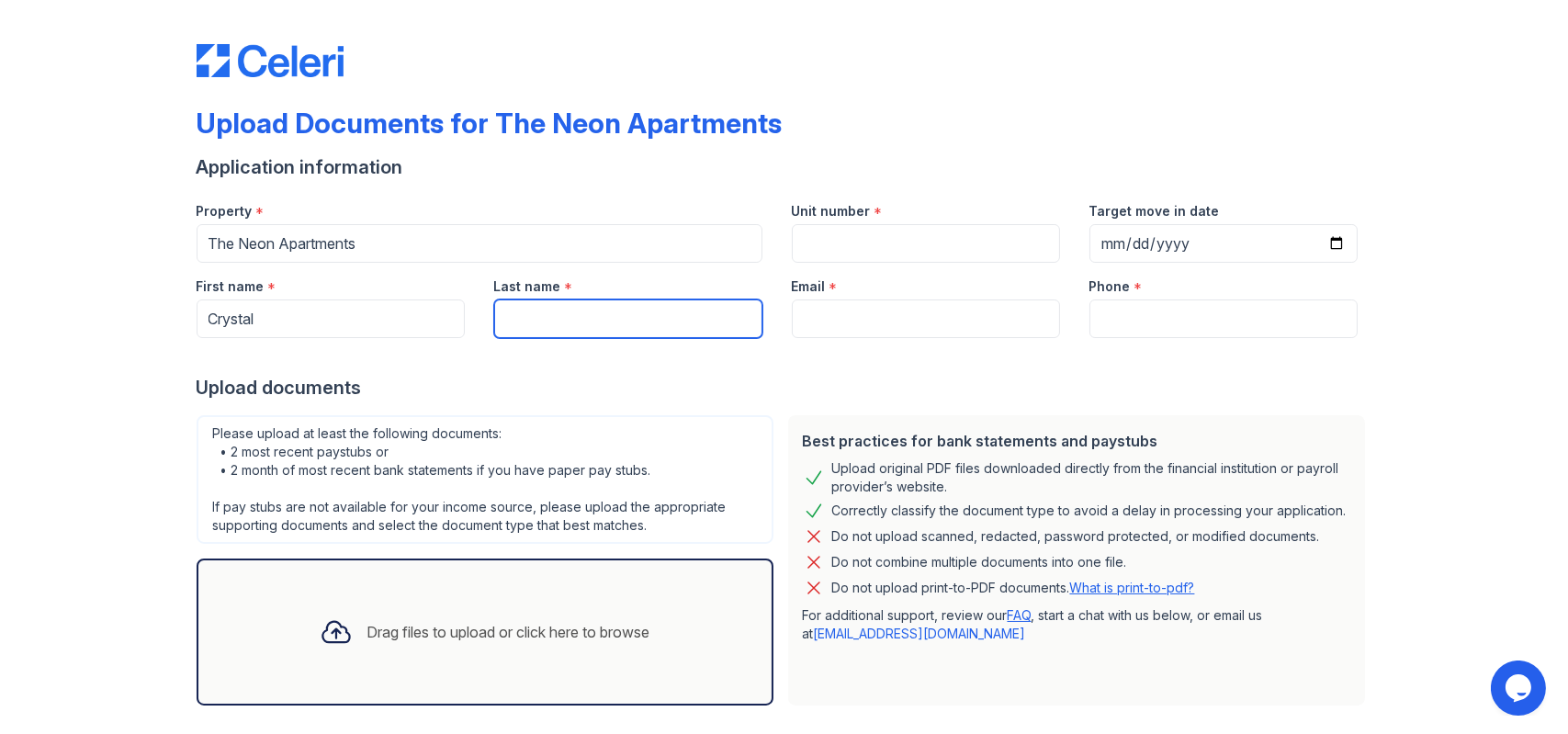
click at [569, 302] on input "Last name" at bounding box center [628, 319] width 268 height 39
type input "Lockhart"
click at [747, 319] on input "Lockhart" at bounding box center [628, 319] width 268 height 39
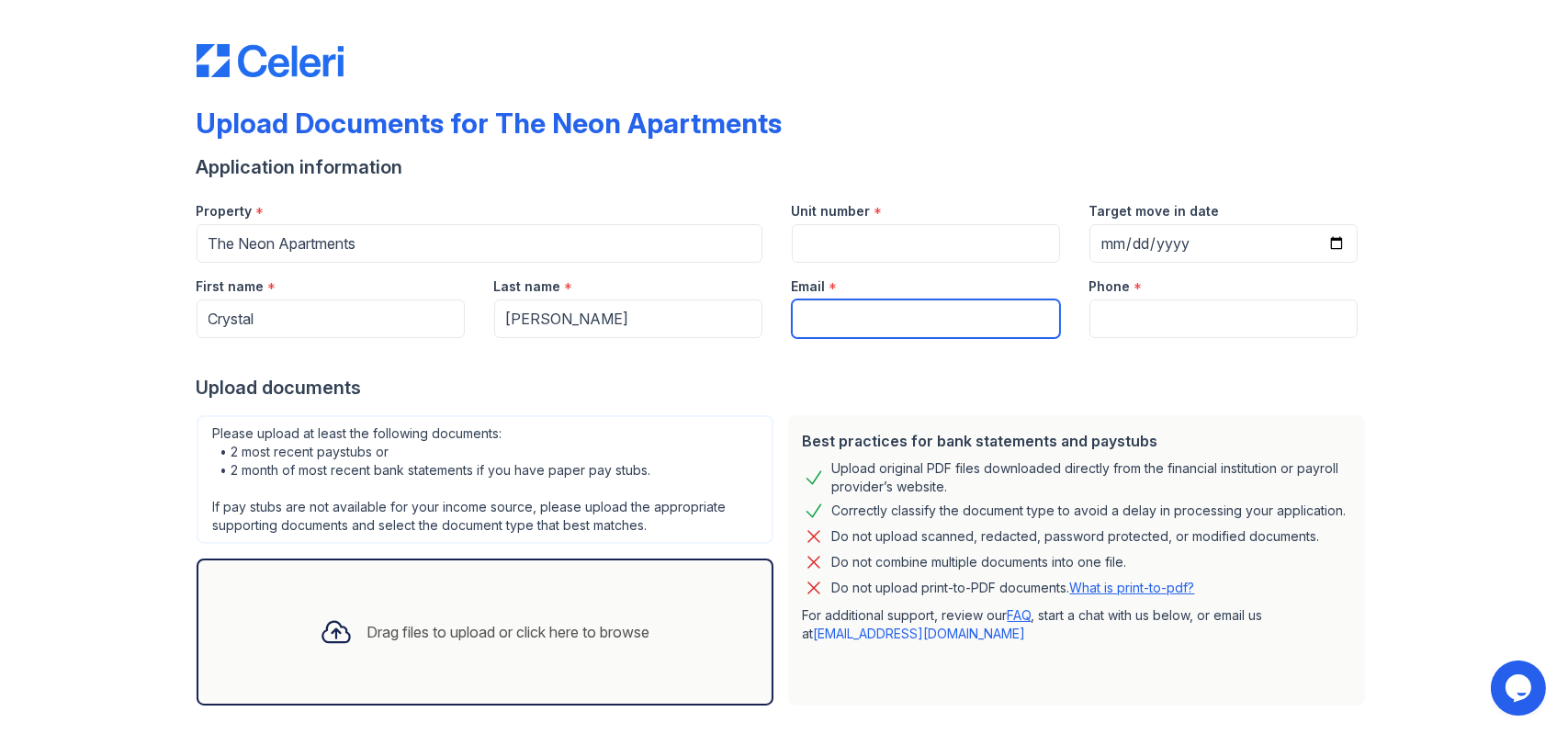
click at [835, 313] on input "Email" at bounding box center [926, 319] width 268 height 39
type input "[DOMAIN_NAME][EMAIL_ADDRESS][DOMAIN_NAME]"
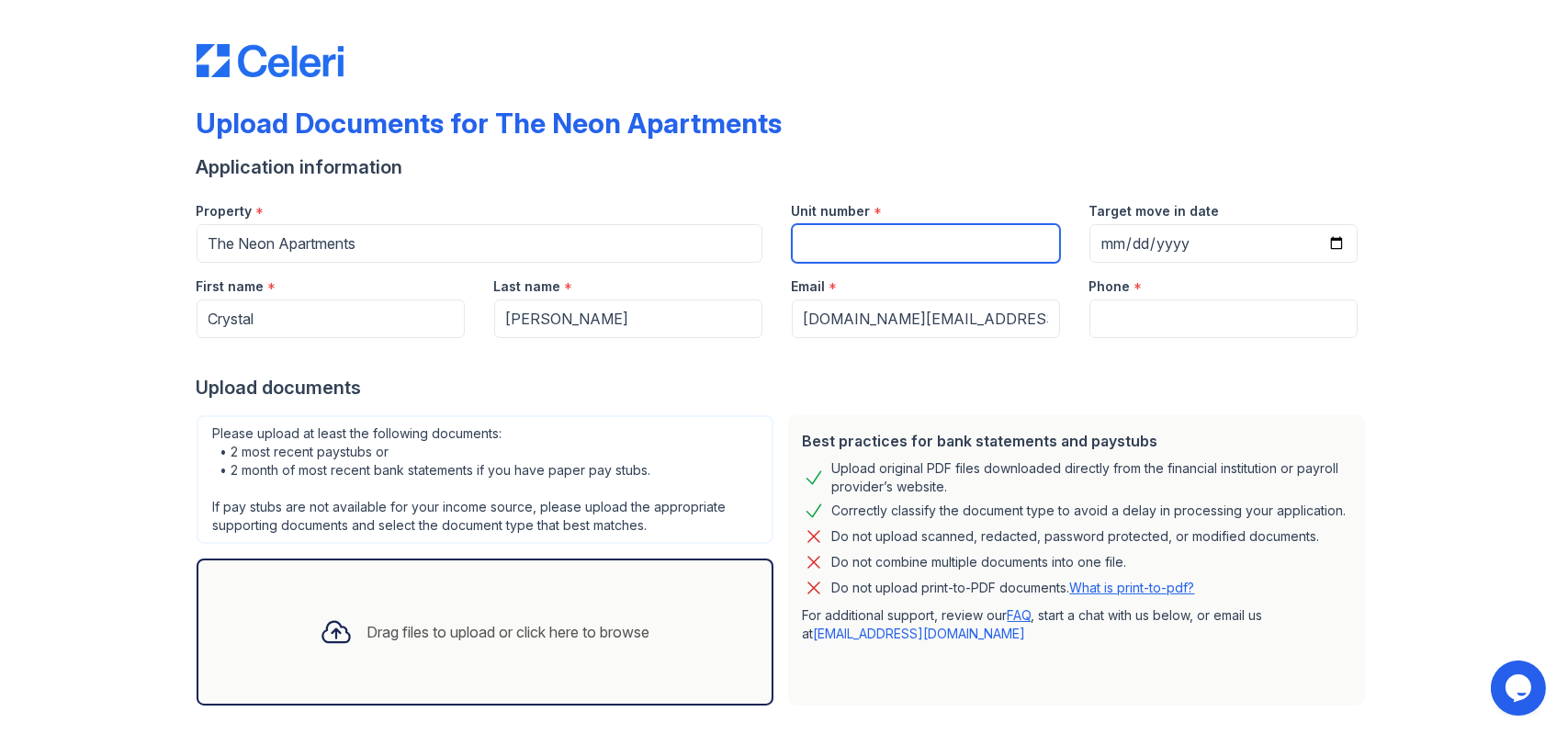
click at [892, 249] on input "Unit number" at bounding box center [926, 243] width 268 height 39
type input "501-1"
click at [1131, 299] on div "Phone *" at bounding box center [1223, 299] width 297 height 75
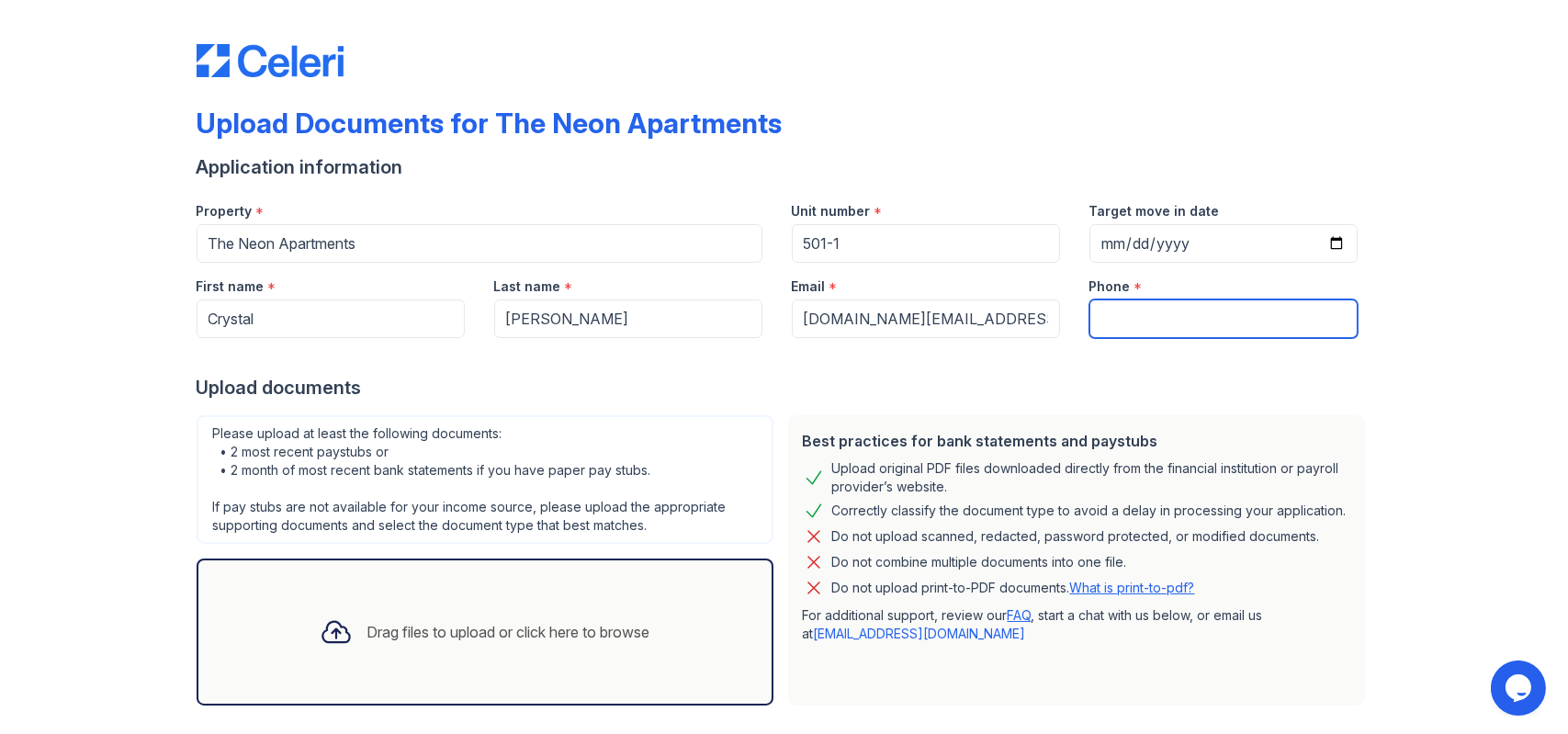
drag, startPoint x: 1155, startPoint y: 318, endPoint x: 1163, endPoint y: 351, distance: 34.0
click at [1155, 318] on input "Phone" at bounding box center [1223, 319] width 268 height 39
type input "(303) 587-7061"
click at [1043, 376] on div "Upload documents" at bounding box center [784, 387] width 1176 height 26
click at [449, 675] on div "Drag files to upload or click here to browse" at bounding box center [485, 632] width 577 height 147
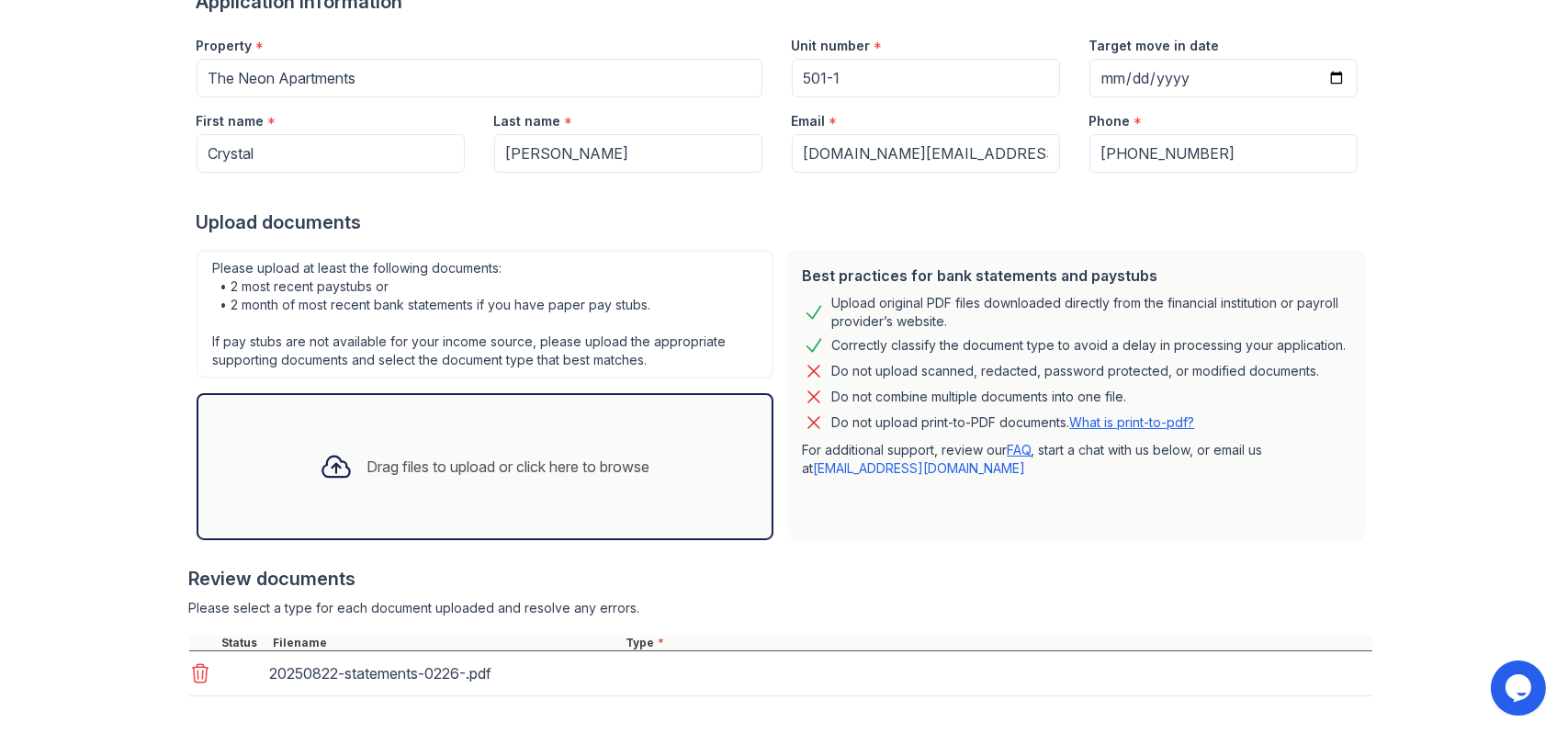
scroll to position [251, 0]
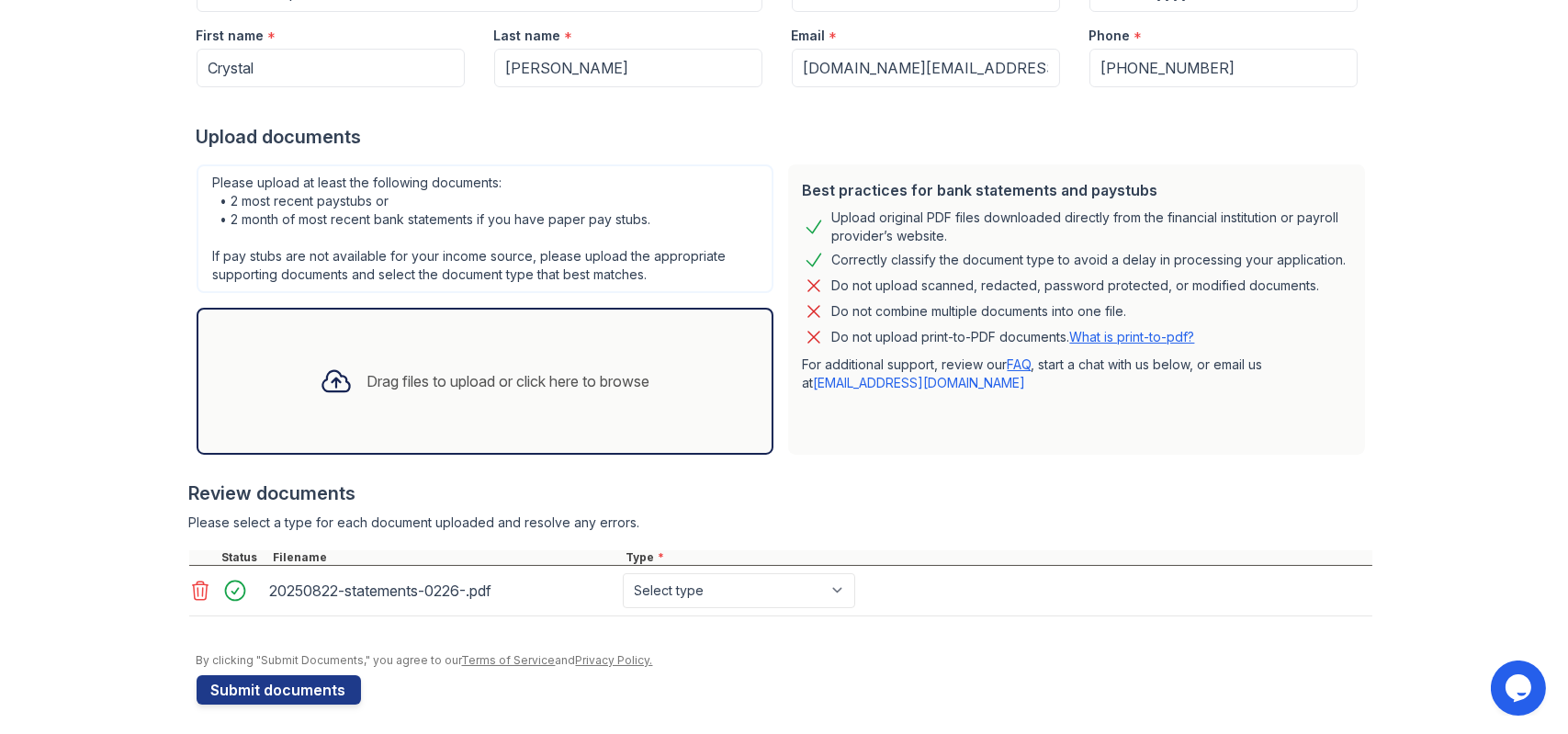
click at [432, 364] on div "Drag files to upload or click here to browse" at bounding box center [485, 381] width 360 height 63
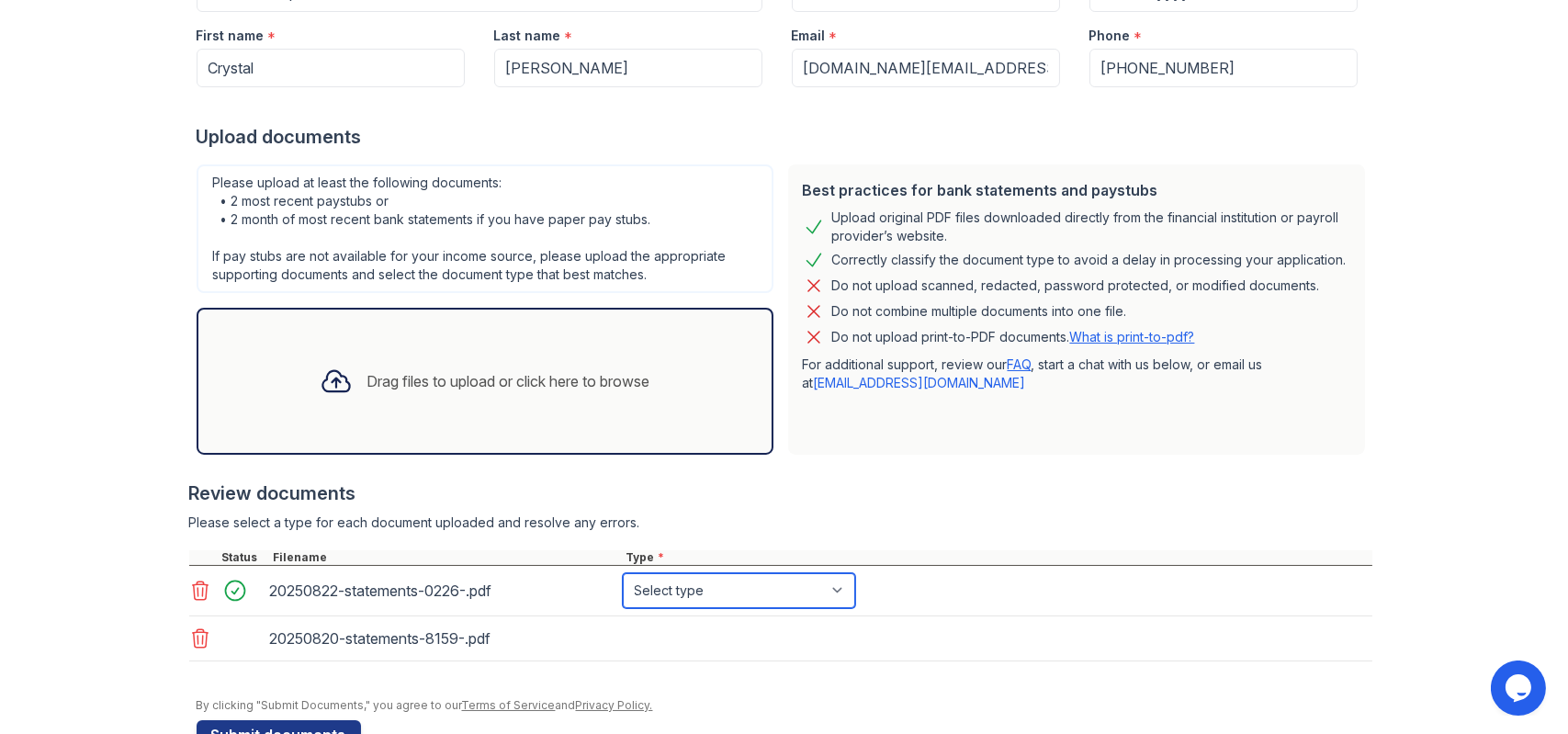
click at [724, 589] on select "Select type Paystub Bank Statement Offer Letter Tax Documents Benefit Award Let…" at bounding box center [738, 590] width 233 height 35
select select "bank_statement"
click at [622, 573] on select "Select type Paystub Bank Statement Offer Letter Tax Documents Benefit Award Let…" at bounding box center [738, 590] width 233 height 35
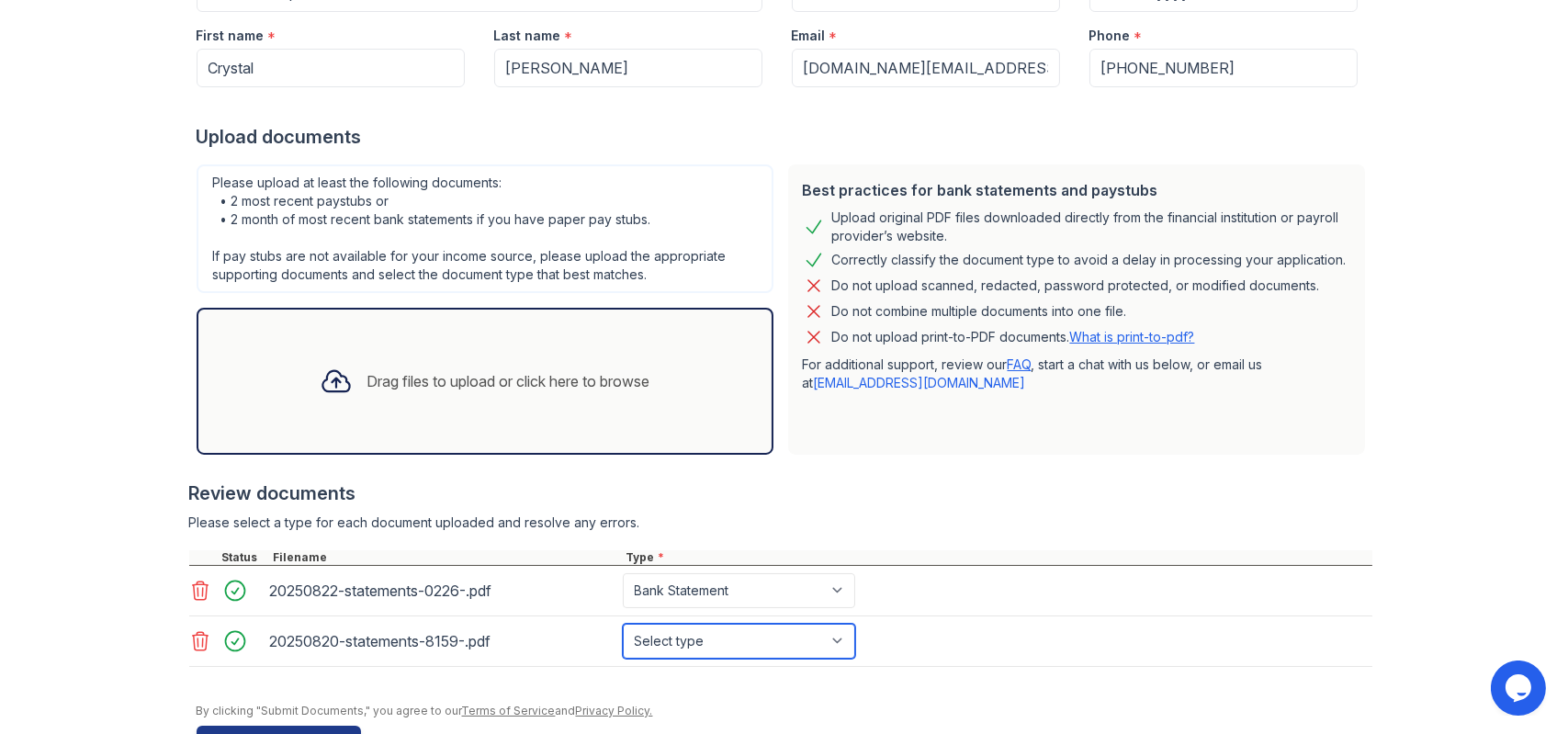
click at [696, 628] on select "Select type Paystub Bank Statement Offer Letter Tax Documents Benefit Award Let…" at bounding box center [738, 641] width 233 height 35
select select "bank_statement"
click at [622, 624] on select "Select type Paystub Bank Statement Offer Letter Tax Documents Benefit Award Let…" at bounding box center [738, 641] width 233 height 35
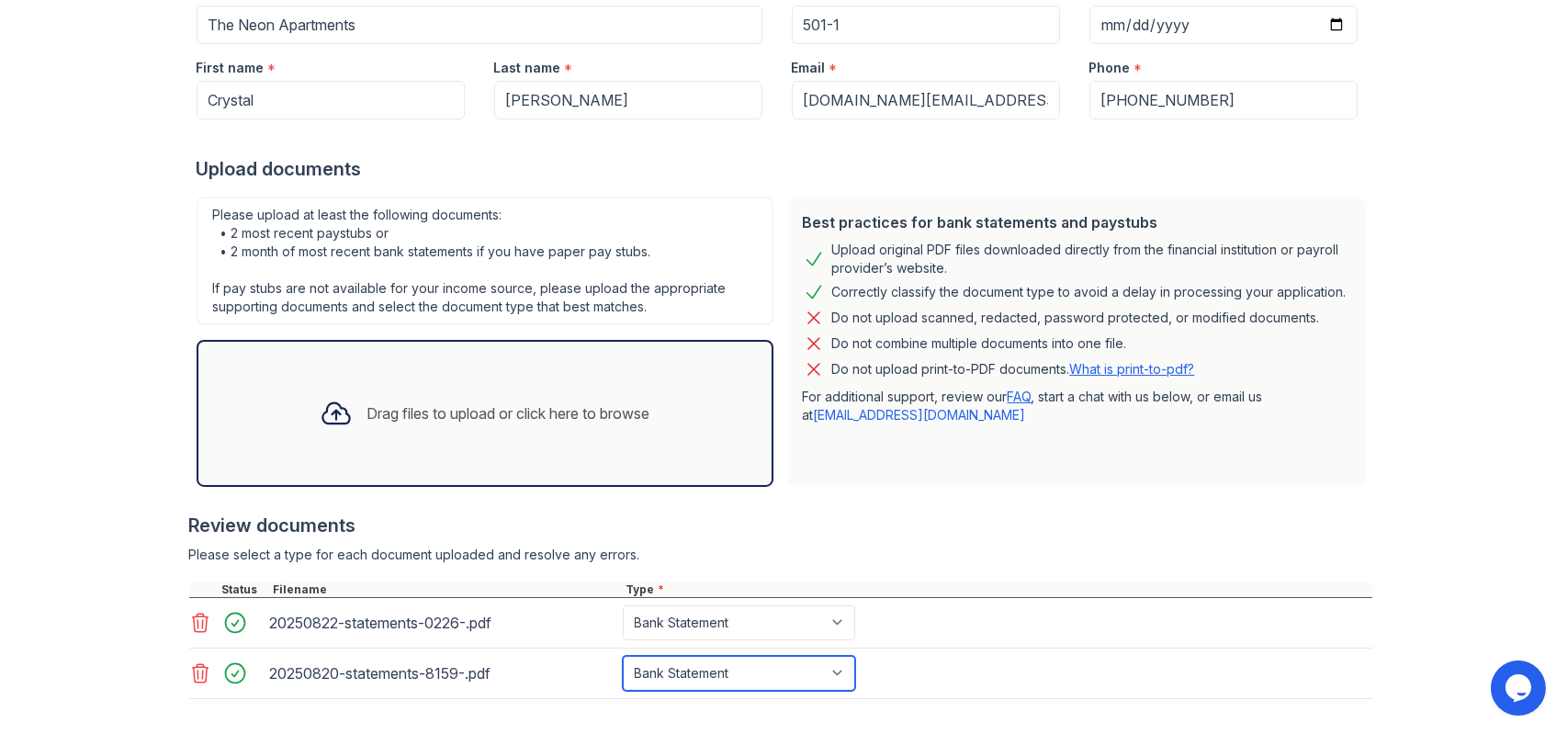
scroll to position [307, 0]
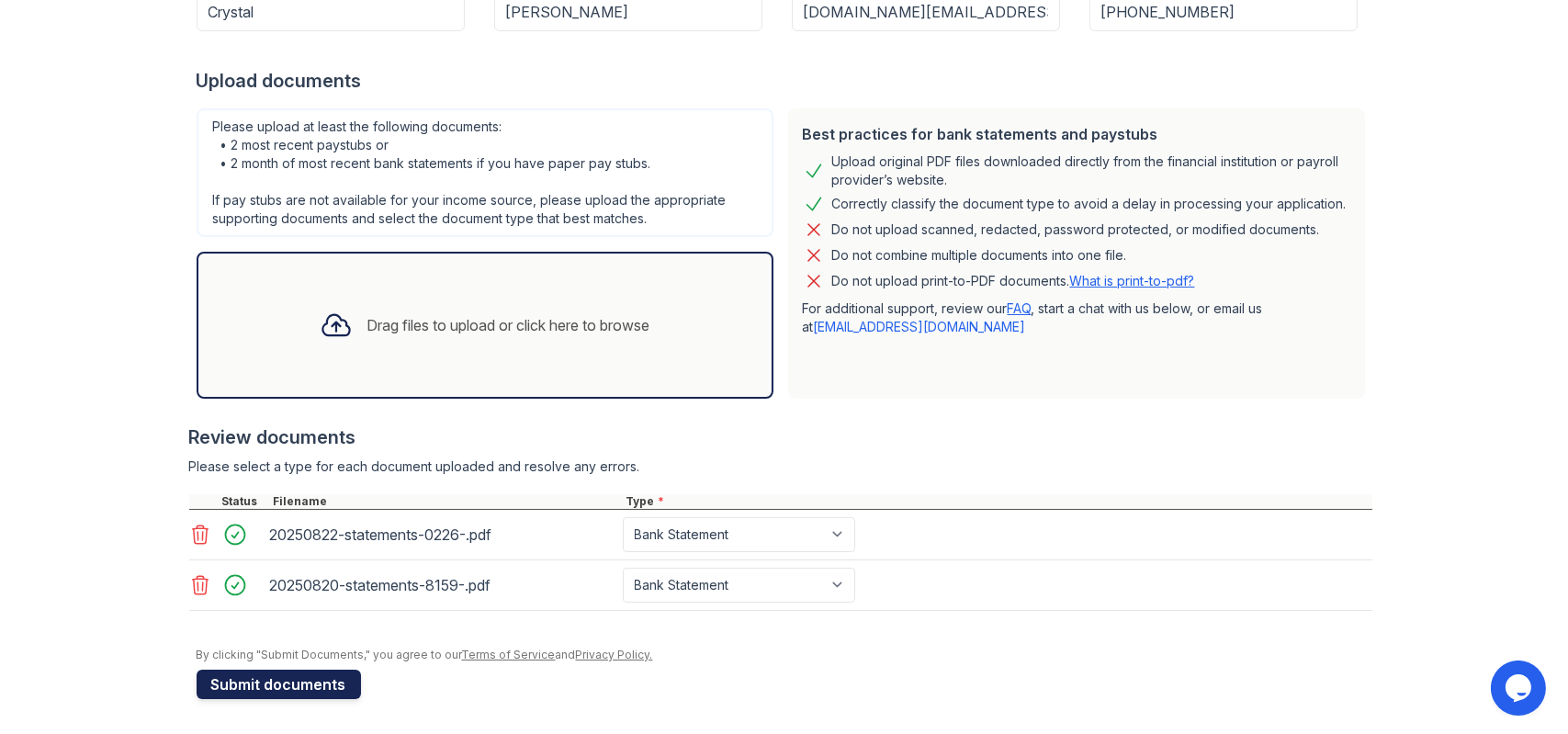
click at [293, 682] on button "Submit documents" at bounding box center [278, 685] width 164 height 29
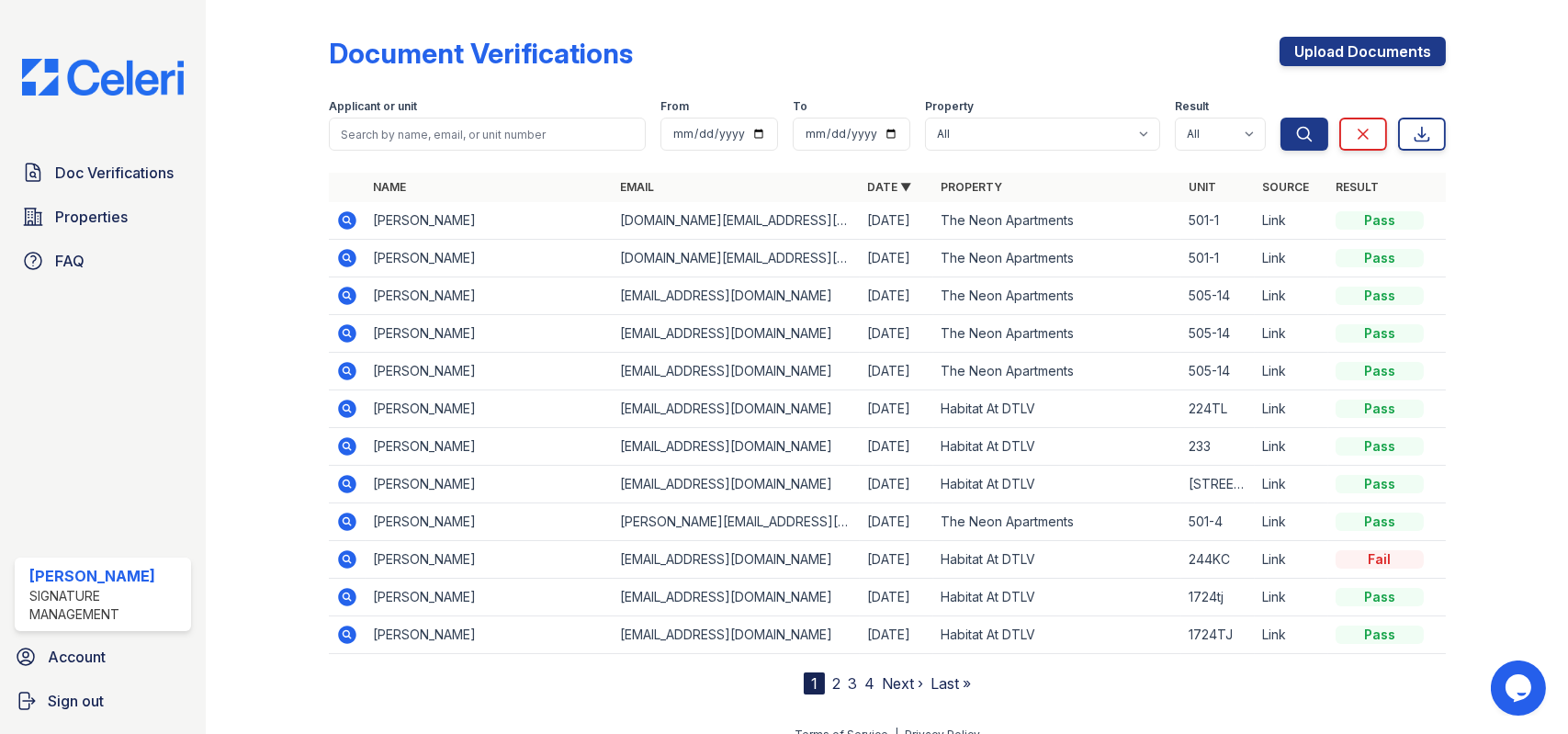
click at [474, 209] on td "[PERSON_NAME]" at bounding box center [489, 222] width 247 height 38
click at [353, 220] on icon at bounding box center [347, 220] width 18 height 18
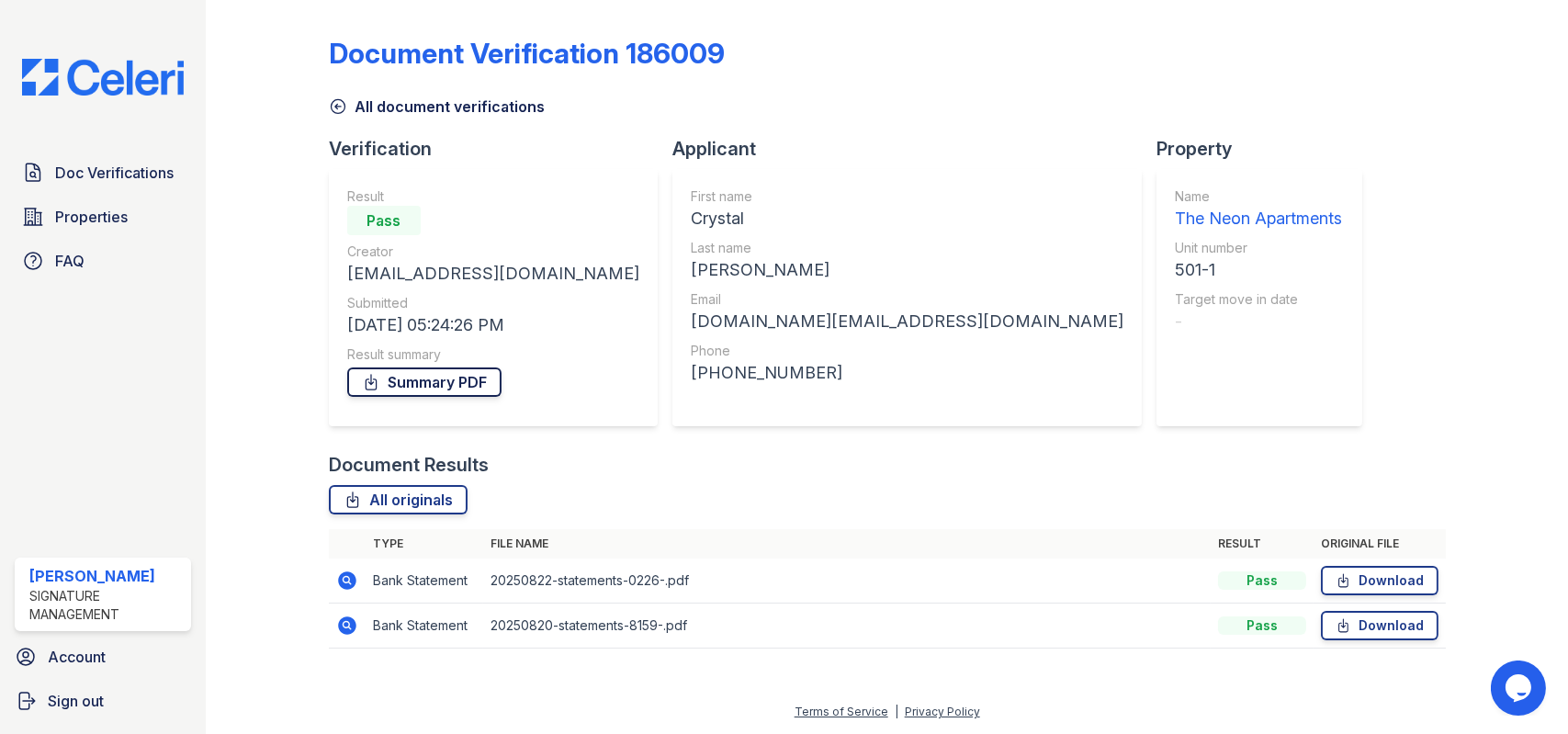
click at [447, 389] on link "Summary PDF" at bounding box center [424, 382] width 154 height 29
click at [1370, 585] on link "Download" at bounding box center [1380, 580] width 118 height 29
click at [1343, 631] on icon at bounding box center [1343, 626] width 15 height 18
click at [1160, 139] on div "Document Verification 186009 All document verifications Verification Result Pas…" at bounding box center [887, 338] width 1117 height 660
